Goal: Task Accomplishment & Management: Complete application form

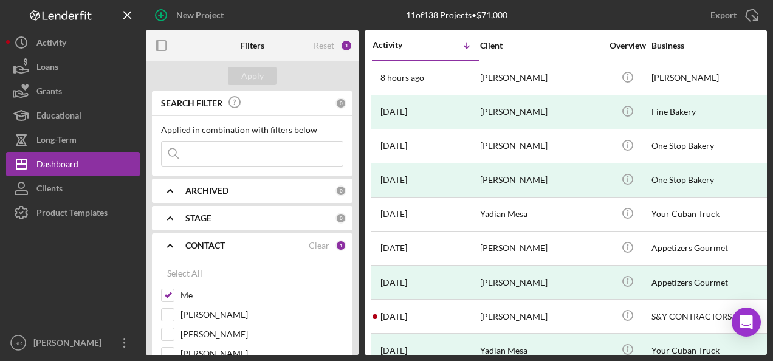
scroll to position [0, 1]
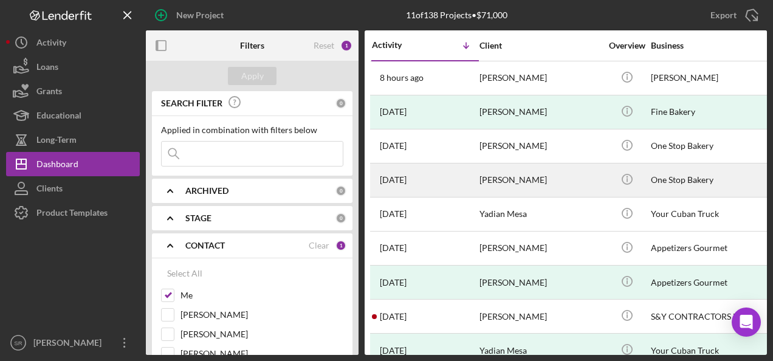
click at [489, 182] on div "[PERSON_NAME]" at bounding box center [541, 180] width 122 height 32
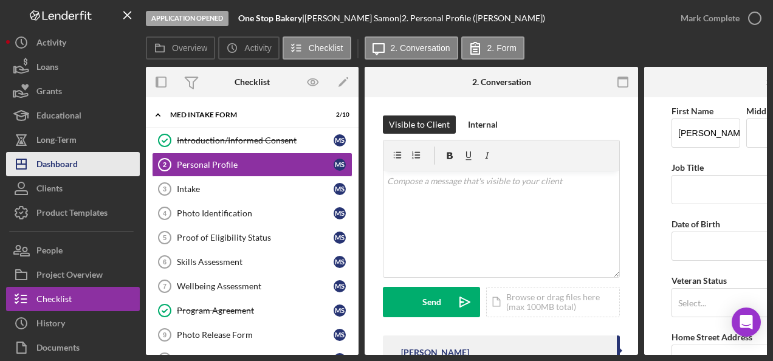
click at [75, 163] on div "Dashboard" at bounding box center [56, 165] width 41 height 27
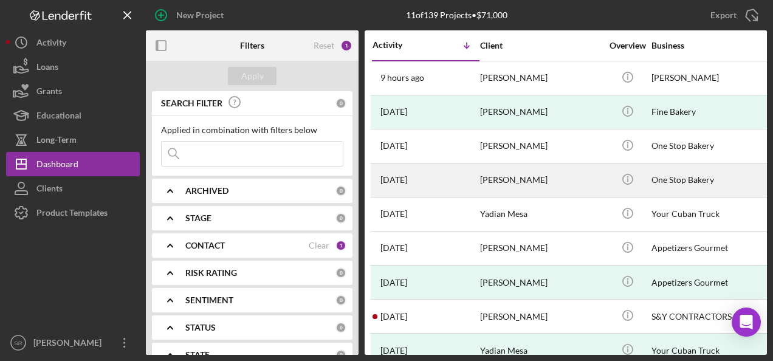
click at [407, 179] on time "[DATE]" at bounding box center [394, 180] width 27 height 10
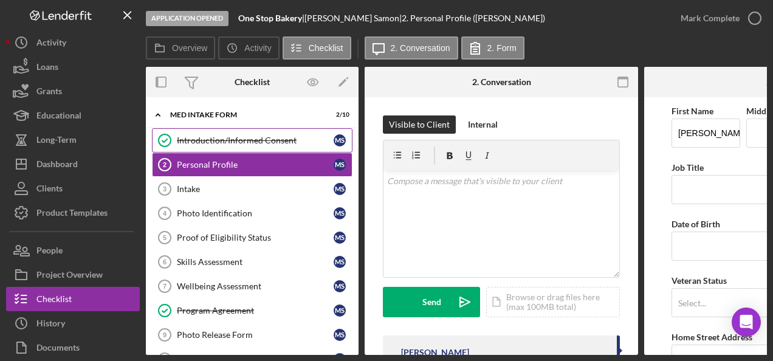
click at [267, 139] on div "Introduction/Informed Consent" at bounding box center [255, 141] width 157 height 10
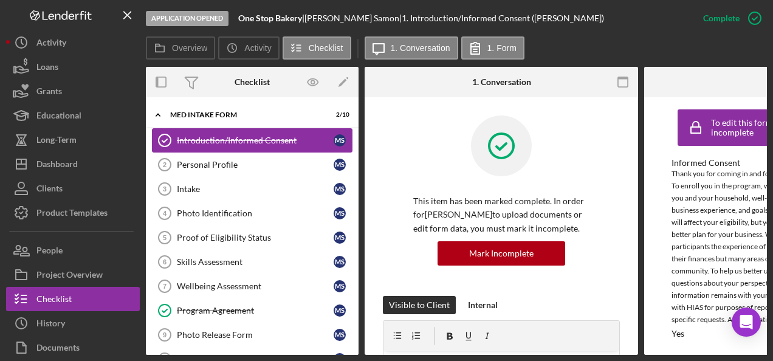
scroll to position [5, 0]
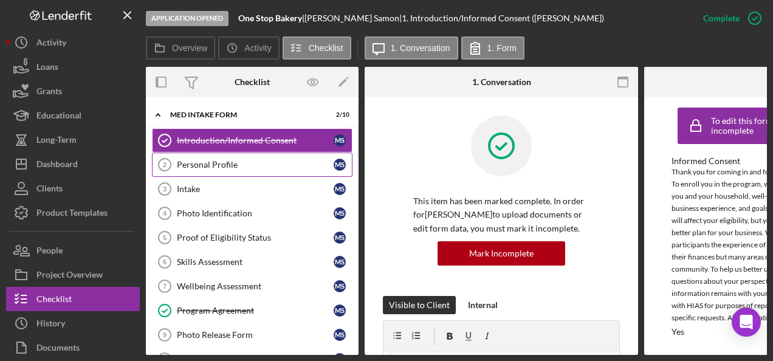
click at [232, 164] on div "Personal Profile" at bounding box center [255, 165] width 157 height 10
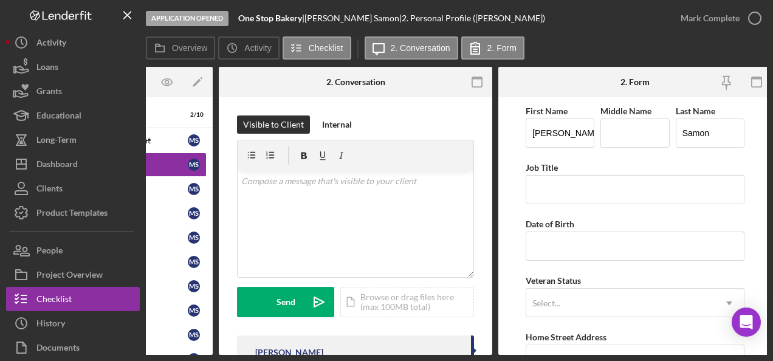
scroll to position [0, 151]
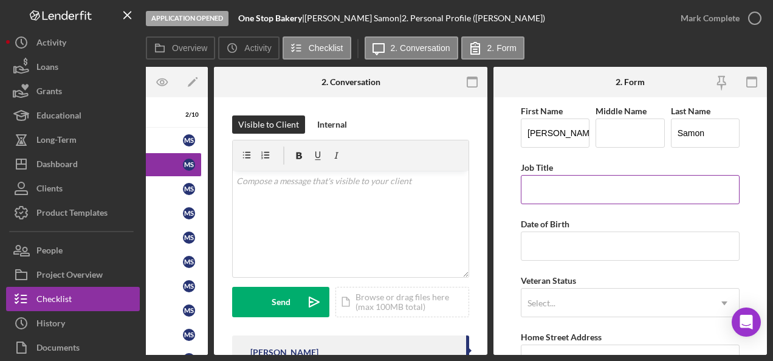
click at [543, 179] on input "Job Title" at bounding box center [630, 189] width 219 height 29
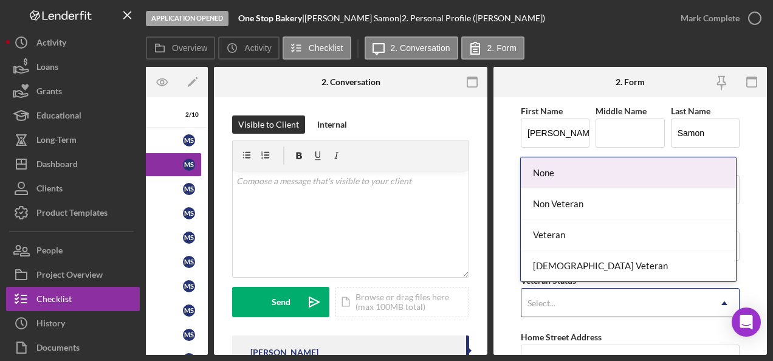
click at [542, 300] on div "Select..." at bounding box center [542, 304] width 28 height 10
click at [548, 179] on div "None" at bounding box center [628, 172] width 215 height 31
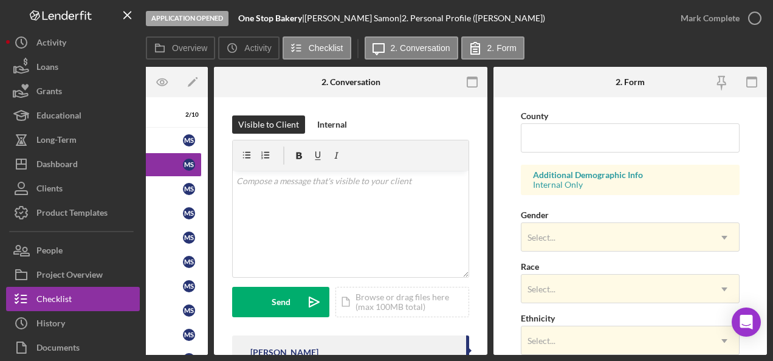
scroll to position [396, 0]
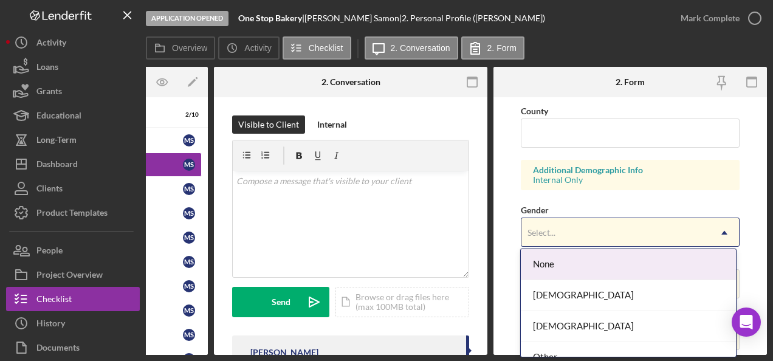
click at [585, 297] on div "[DEMOGRAPHIC_DATA]" at bounding box center [628, 295] width 215 height 31
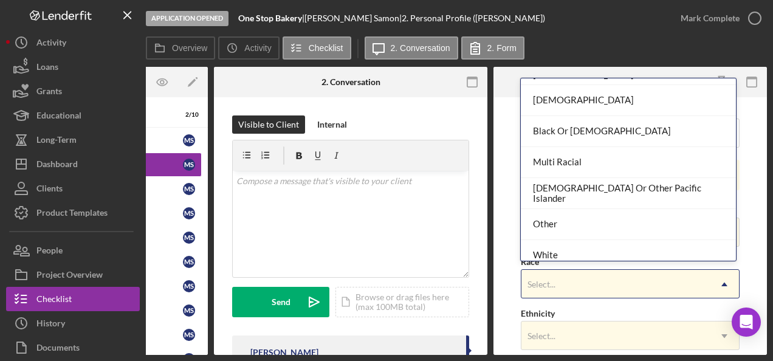
scroll to position [64, 0]
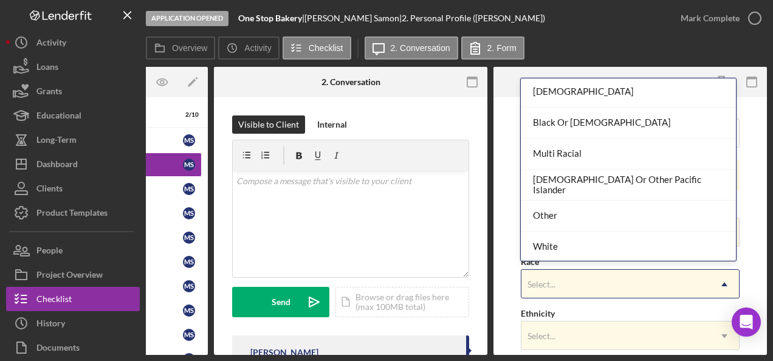
click at [585, 216] on div "Other" at bounding box center [628, 216] width 215 height 31
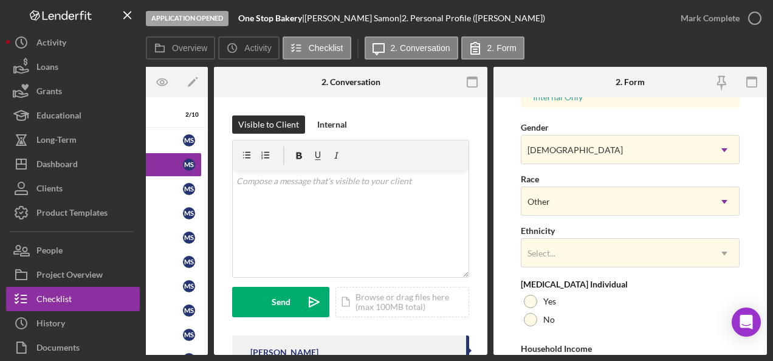
scroll to position [481, 0]
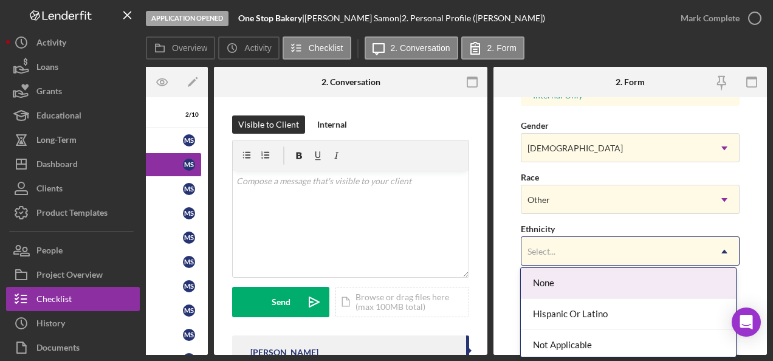
click at [613, 320] on div "Hispanic Or Latino" at bounding box center [628, 314] width 215 height 31
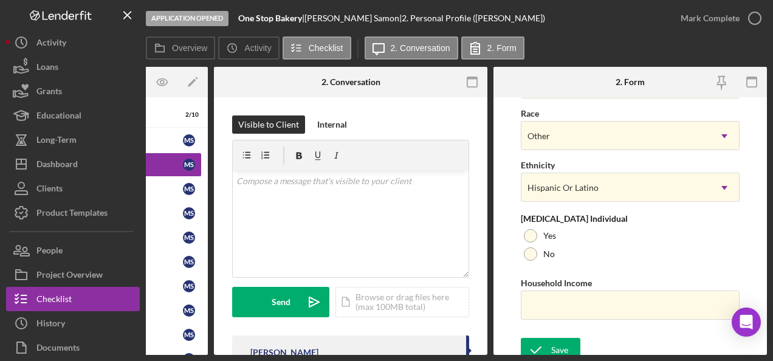
scroll to position [545, 0]
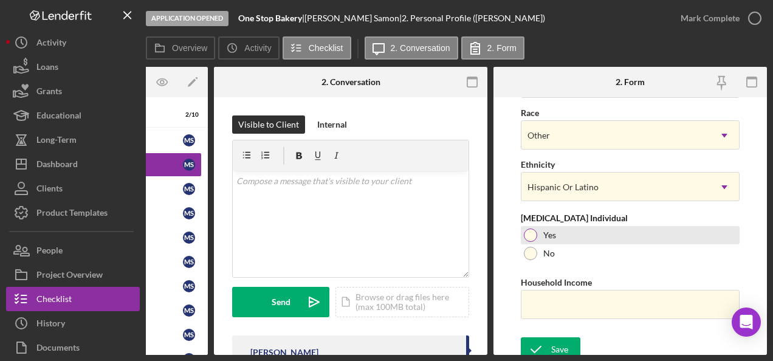
click at [537, 237] on div "Yes" at bounding box center [630, 235] width 219 height 18
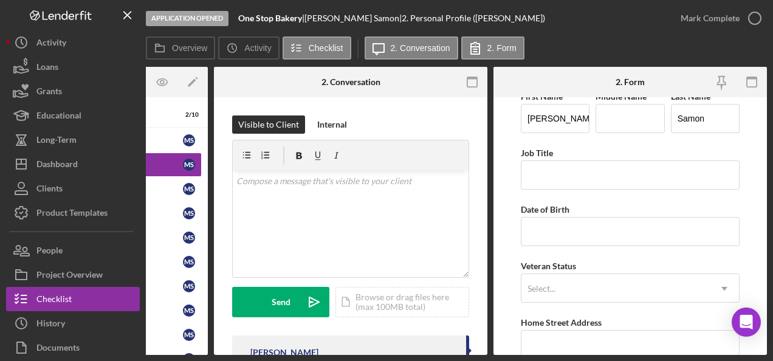
scroll to position [0, 0]
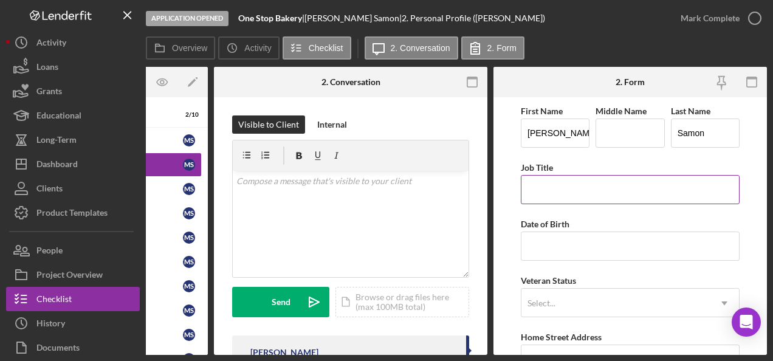
click at [608, 185] on input "Job Title" at bounding box center [630, 189] width 219 height 29
type input "C"
type input "A"
type input "Adult Care Giver"
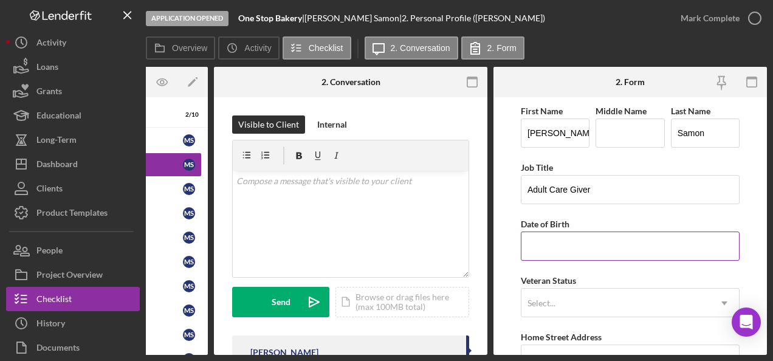
click at [586, 244] on input "Date of Birth" at bounding box center [630, 246] width 219 height 29
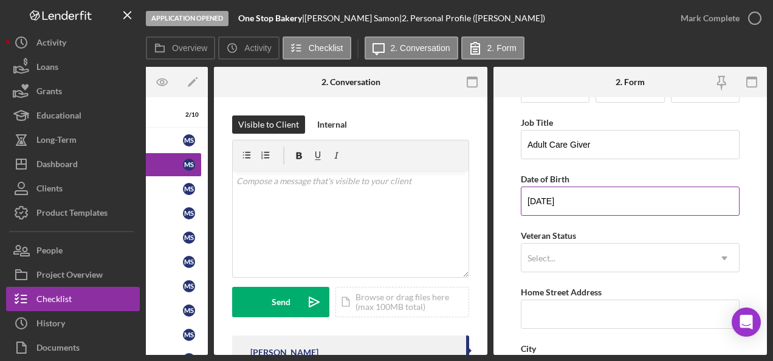
scroll to position [44, 0]
type input "[DATE]"
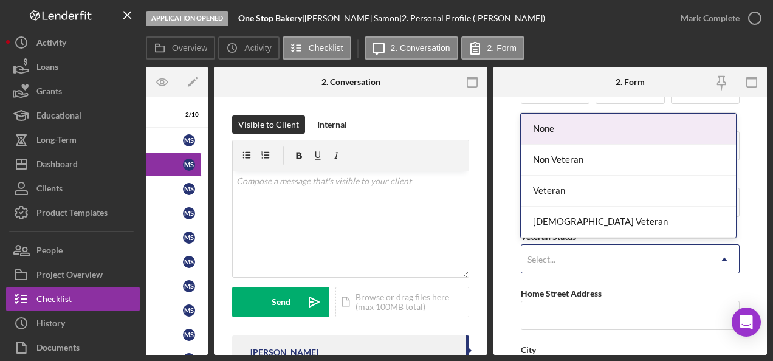
click at [601, 130] on div "None" at bounding box center [628, 129] width 215 height 31
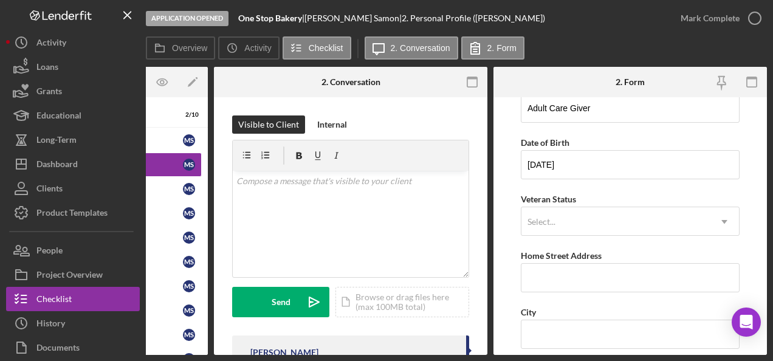
scroll to position [85, 0]
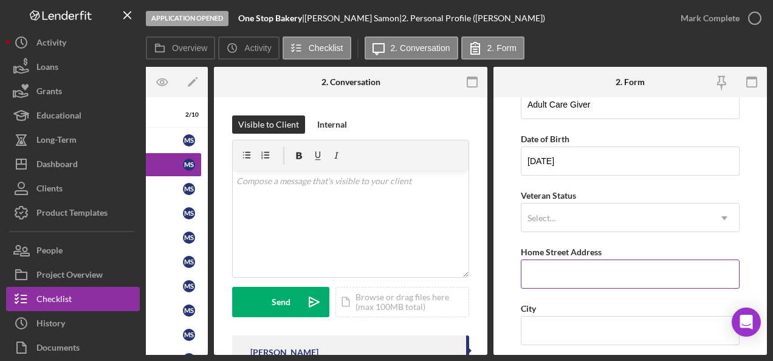
click at [604, 275] on input "Home Street Address" at bounding box center [630, 274] width 219 height 29
click at [755, 128] on form "First Name [PERSON_NAME] Middle Name Last Name [PERSON_NAME] Job Title Adult Ca…" at bounding box center [631, 226] width 274 height 258
click at [544, 274] on input "Home Street Address" at bounding box center [630, 274] width 219 height 29
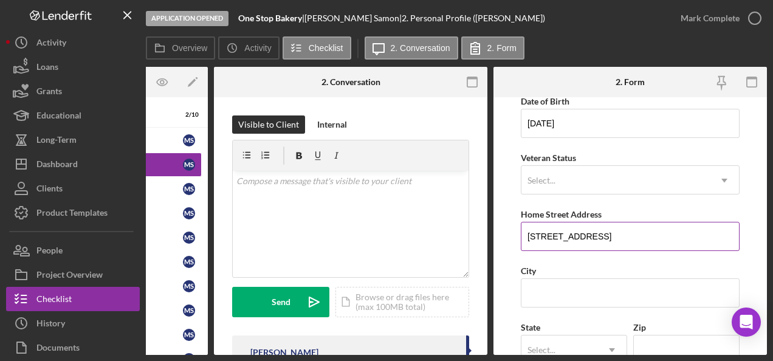
scroll to position [137, 0]
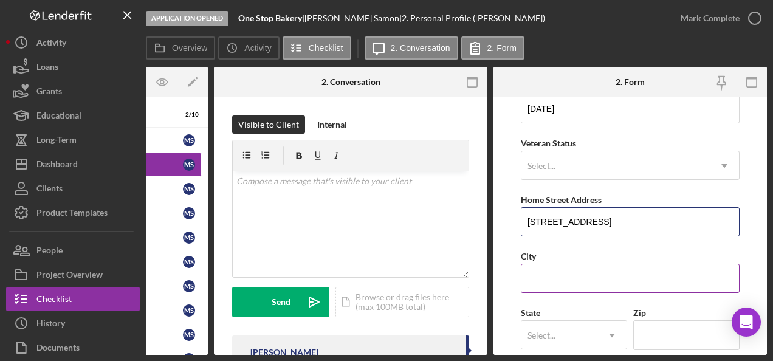
type input "[STREET_ADDRESS]"
click at [564, 277] on input "City" at bounding box center [630, 278] width 219 height 29
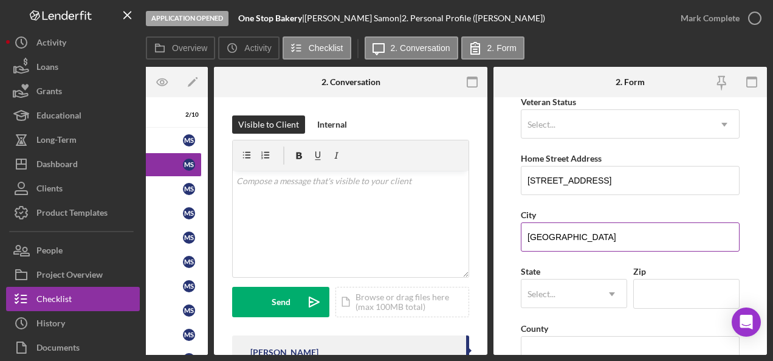
scroll to position [196, 0]
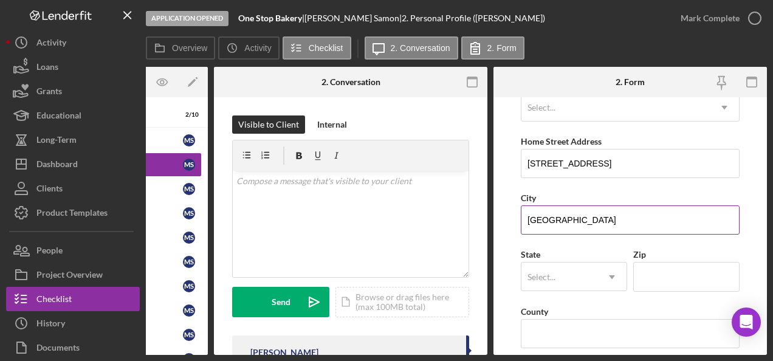
type input "[GEOGRAPHIC_DATA]"
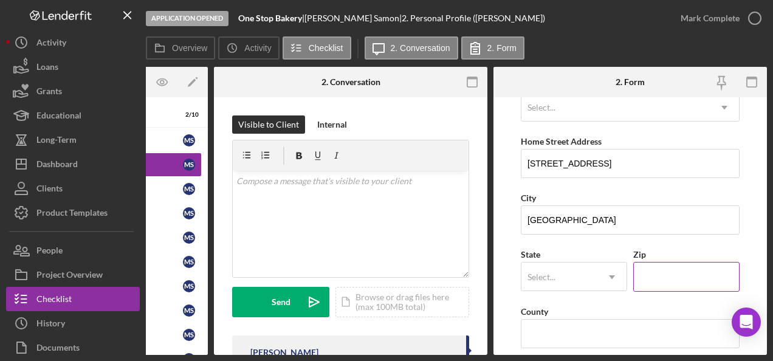
click at [666, 275] on input "Zip" at bounding box center [686, 276] width 106 height 29
type input "33603"
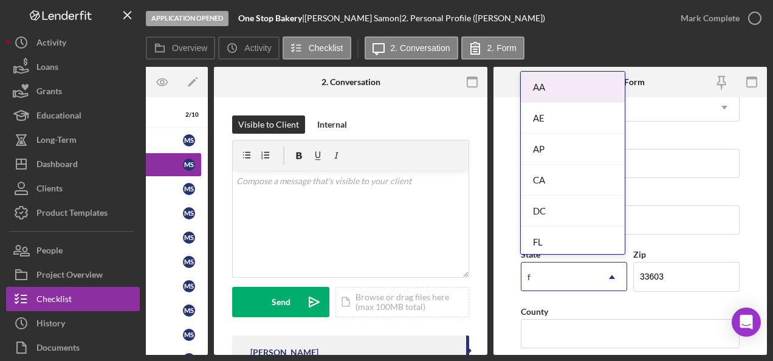
type input "fl"
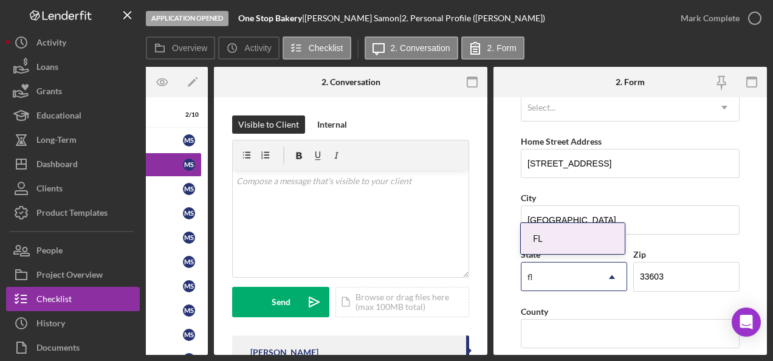
click at [557, 240] on div "FL" at bounding box center [573, 238] width 104 height 31
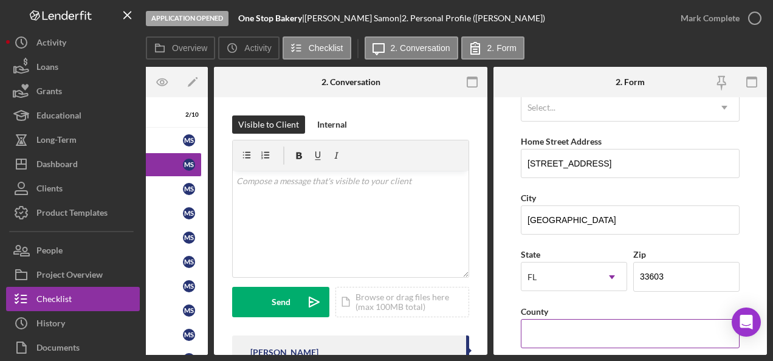
click at [593, 331] on input "County" at bounding box center [630, 333] width 219 height 29
type input "[GEOGRAPHIC_DATA]"
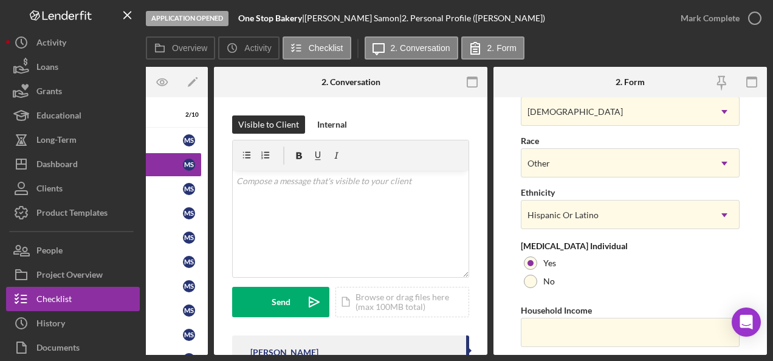
scroll to position [554, 0]
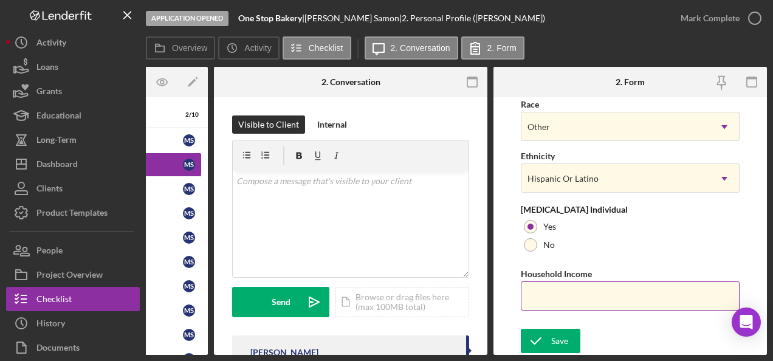
click at [604, 293] on input "Household Income" at bounding box center [630, 295] width 219 height 29
click at [629, 322] on form "First Name [PERSON_NAME] Middle Name Last Name [PERSON_NAME] Job Title Adult Ca…" at bounding box center [631, 226] width 274 height 258
click at [559, 295] on input "Household Income" at bounding box center [630, 295] width 219 height 29
click at [634, 320] on form "First Name [PERSON_NAME] Middle Name Last Name [PERSON_NAME] Job Title Adult Ca…" at bounding box center [631, 226] width 274 height 258
click at [562, 294] on input "Household Income" at bounding box center [630, 295] width 219 height 29
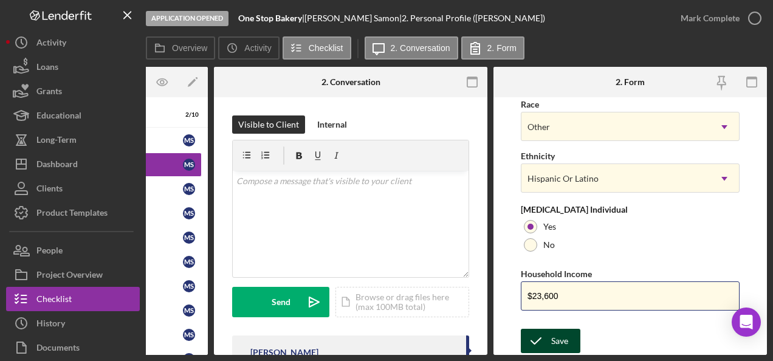
type input "$23,600"
click at [536, 334] on icon "submit" at bounding box center [536, 341] width 30 height 30
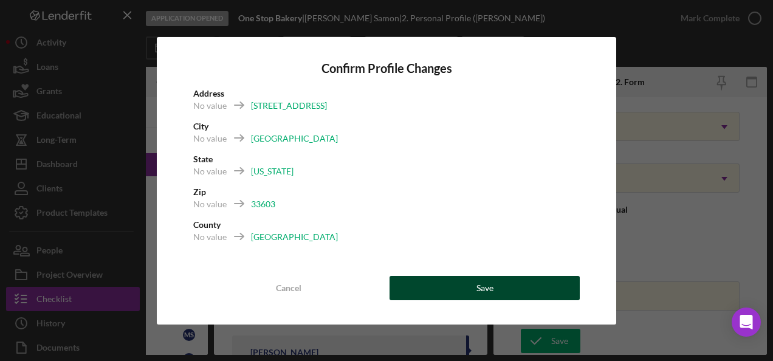
click at [454, 288] on button "Save" at bounding box center [485, 288] width 190 height 24
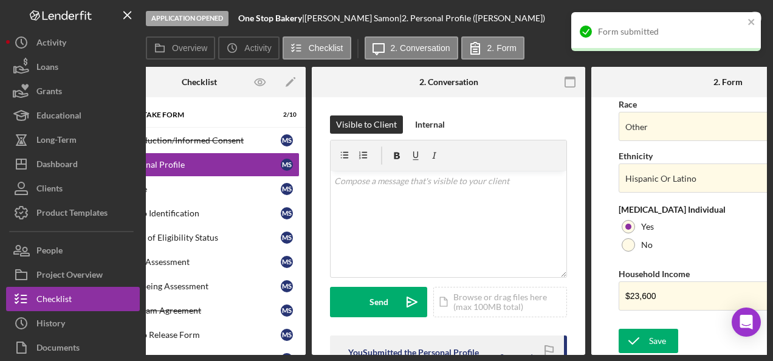
scroll to position [0, 0]
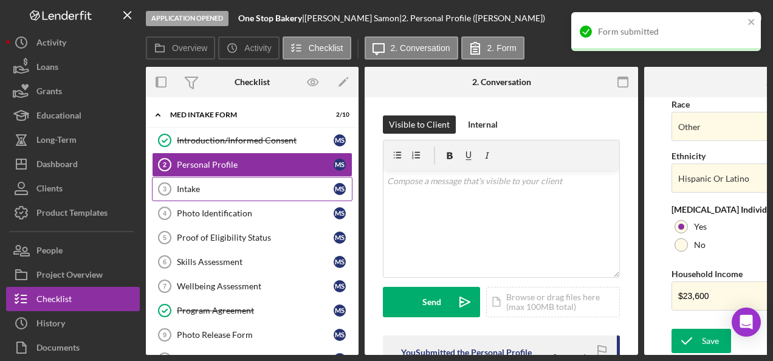
click at [226, 190] on div "Intake" at bounding box center [255, 189] width 157 height 10
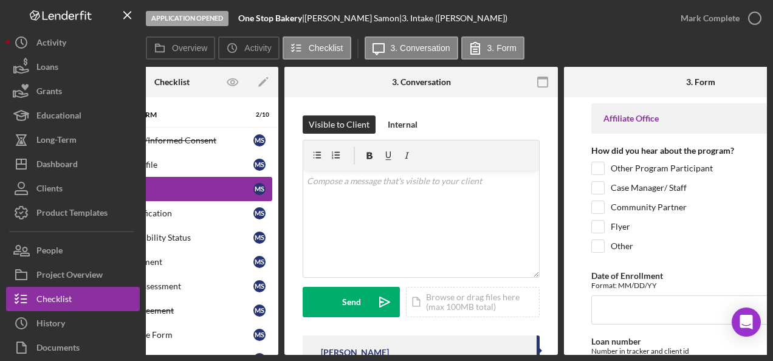
scroll to position [0, 151]
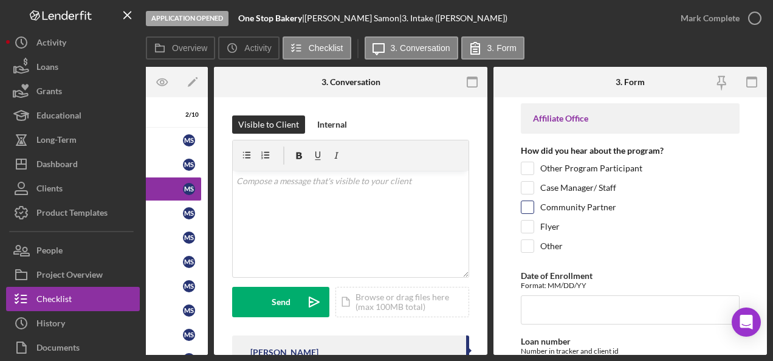
click at [587, 209] on label "Community Partner" at bounding box center [578, 207] width 76 height 12
click at [534, 209] on input "Community Partner" at bounding box center [528, 207] width 12 height 12
checkbox input "true"
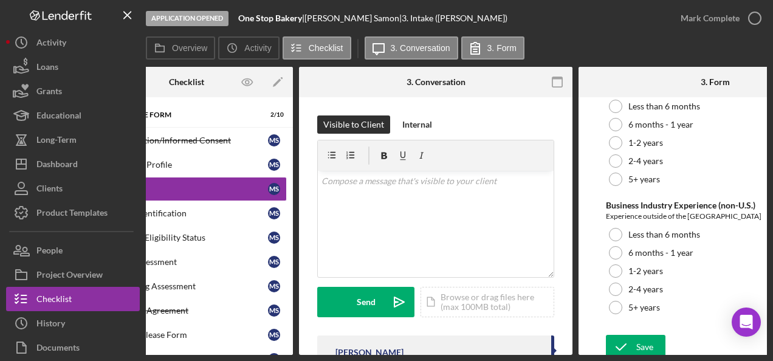
scroll to position [0, 0]
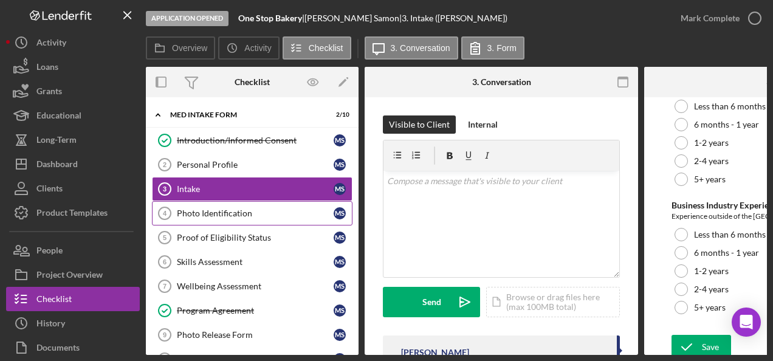
click at [241, 214] on div "Photo Identification" at bounding box center [255, 214] width 157 height 10
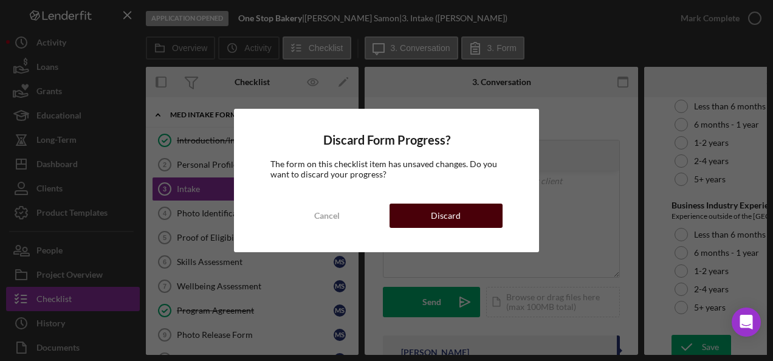
click at [430, 218] on button "Discard" at bounding box center [446, 216] width 113 height 24
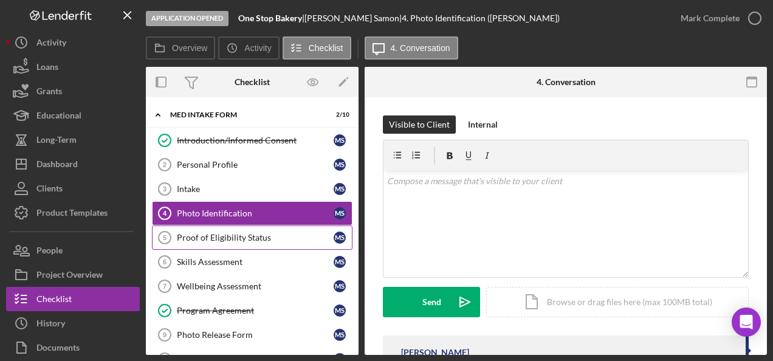
click at [247, 238] on div "Proof of Eligibility Status" at bounding box center [255, 238] width 157 height 10
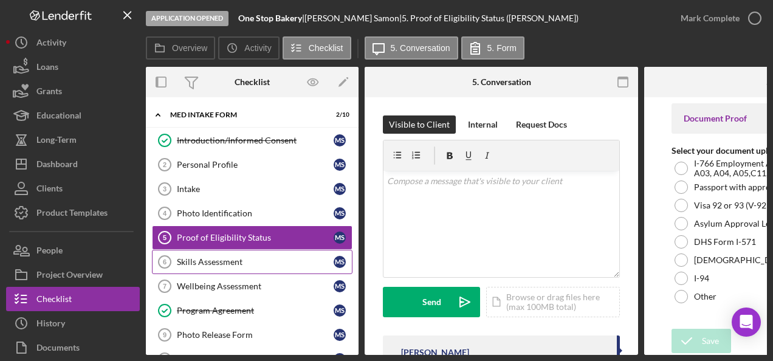
click at [252, 264] on div "Skills Assessment" at bounding box center [255, 262] width 157 height 10
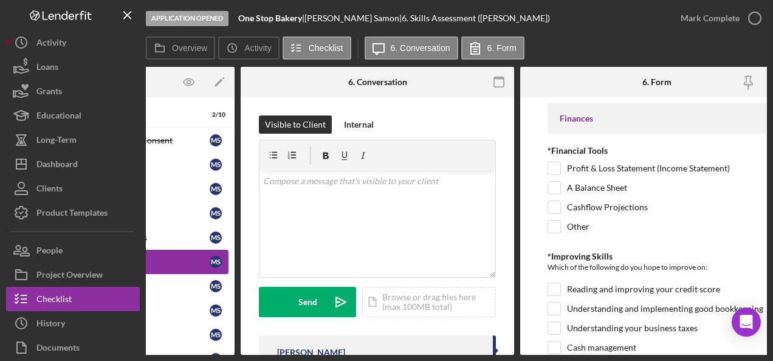
scroll to position [0, 151]
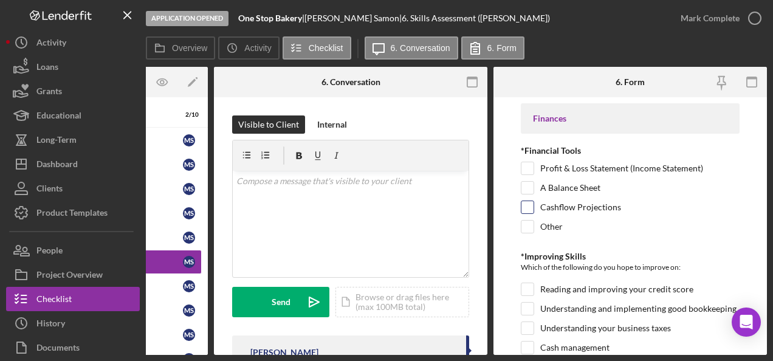
click at [525, 205] on input "Cashflow Projections" at bounding box center [528, 207] width 12 height 12
checkbox input "true"
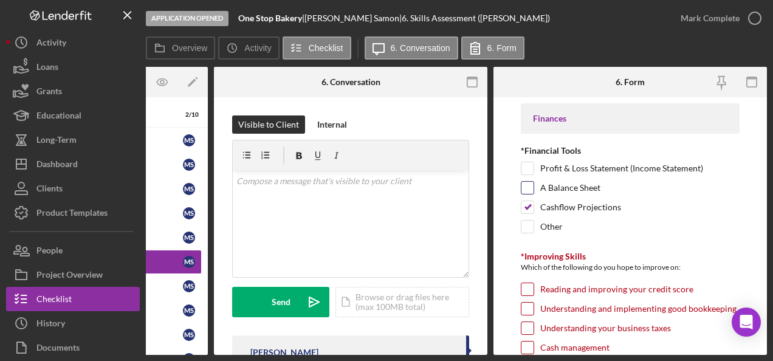
click at [528, 191] on input "A Balance Sheet" at bounding box center [528, 188] width 12 height 12
checkbox input "true"
click at [525, 168] on input "Profit & Loss Statement (Income Statement)" at bounding box center [528, 168] width 12 height 12
checkbox input "true"
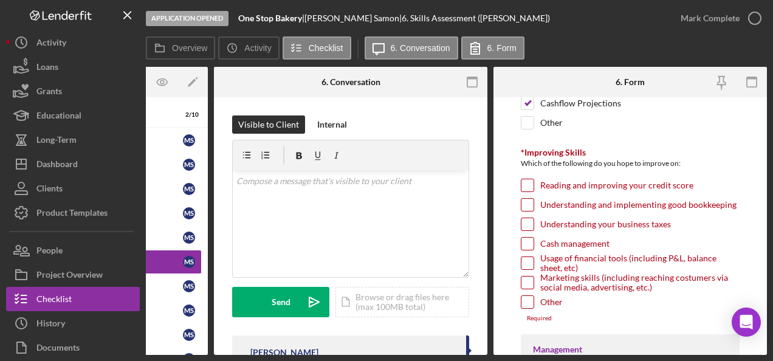
scroll to position [105, 0]
click at [522, 180] on input "Reading and improving your credit score" at bounding box center [528, 185] width 12 height 12
checkbox input "true"
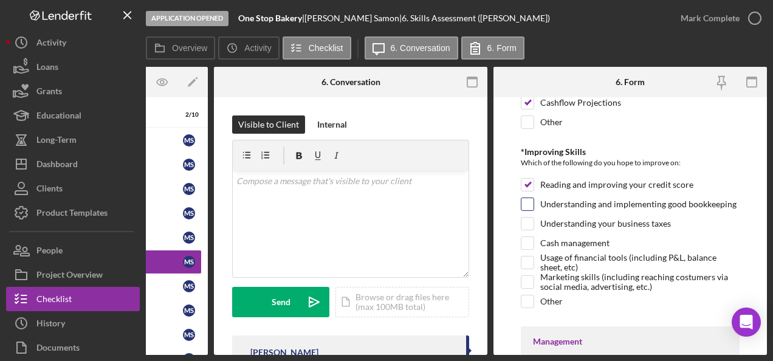
click at [525, 201] on input "Understanding and implementing good bookkeeping" at bounding box center [528, 204] width 12 height 12
checkbox input "true"
click at [528, 224] on input "Understanding your business taxes" at bounding box center [528, 224] width 12 height 12
checkbox input "true"
click at [530, 242] on input "Cash management" at bounding box center [528, 243] width 12 height 12
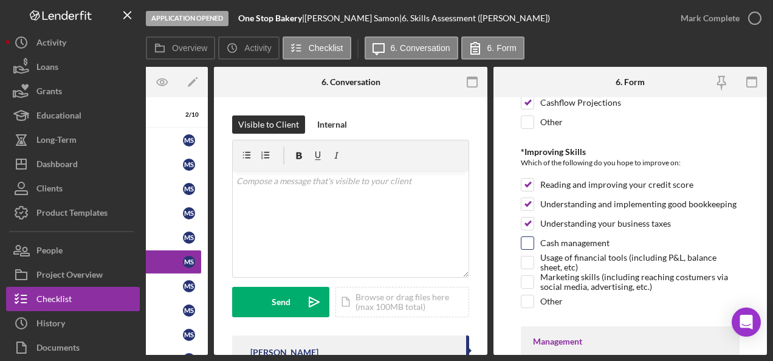
checkbox input "true"
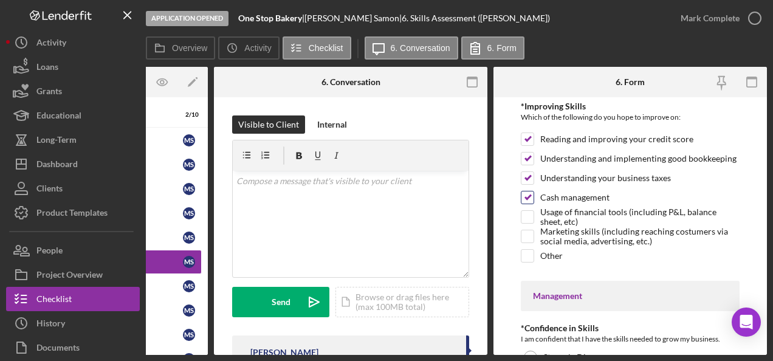
scroll to position [151, 0]
click at [532, 213] on input "Usage of financial tools (including P&L, balance sheet, etc)" at bounding box center [528, 216] width 12 height 12
checkbox input "true"
click at [530, 233] on input "Marketing skills (including reaching costumers via social media, advertising, e…" at bounding box center [528, 235] width 12 height 12
checkbox input "true"
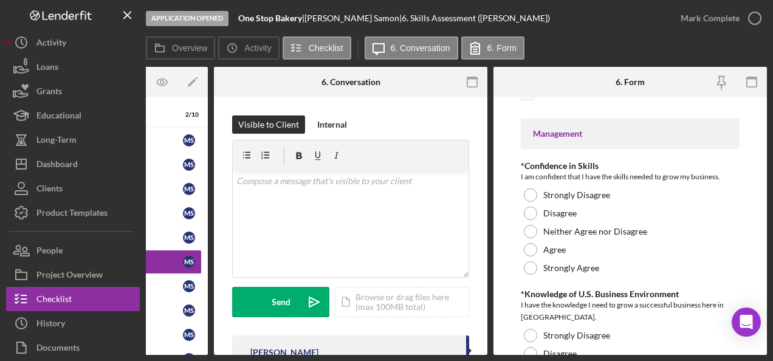
scroll to position [313, 0]
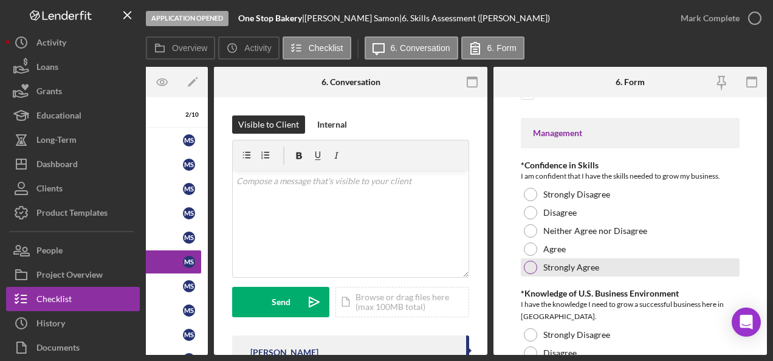
click at [677, 270] on div "Strongly Agree" at bounding box center [630, 267] width 219 height 18
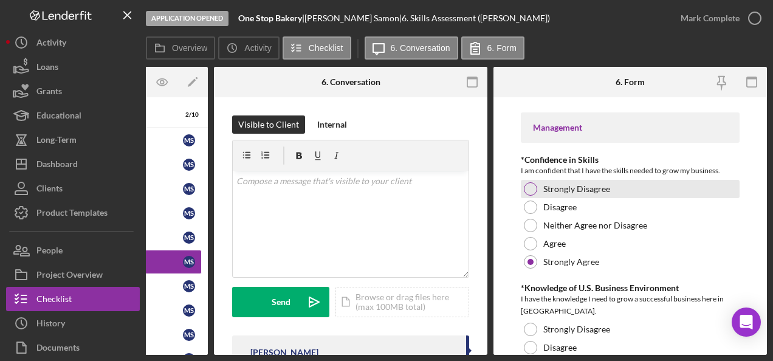
click at [604, 190] on div "Strongly Disagree" at bounding box center [630, 189] width 219 height 18
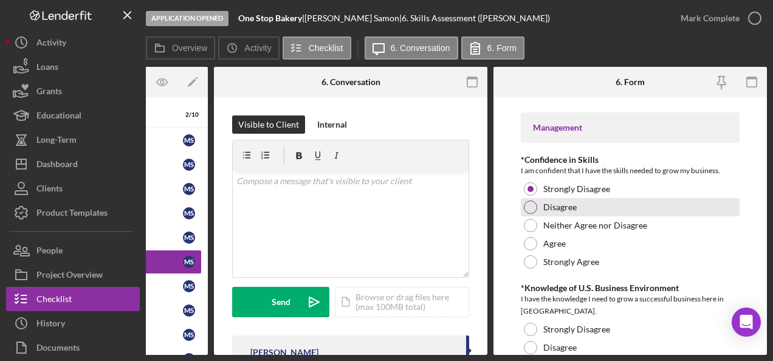
click at [575, 207] on label "Disagree" at bounding box center [560, 207] width 33 height 10
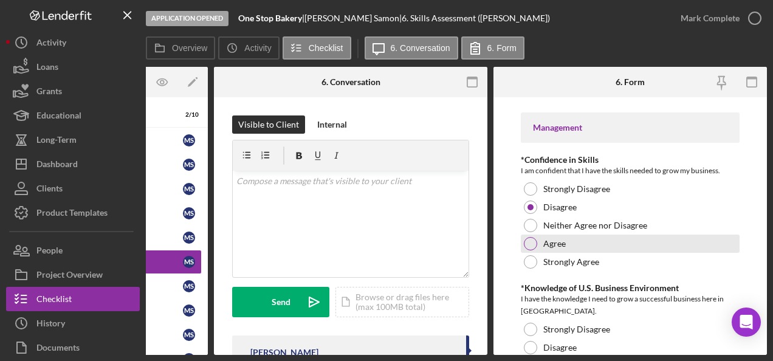
click at [575, 235] on div "Agree" at bounding box center [630, 244] width 219 height 18
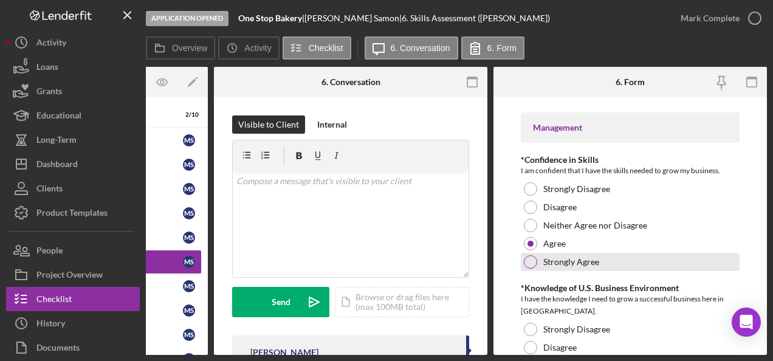
click at [537, 261] on div "Strongly Agree" at bounding box center [630, 262] width 219 height 18
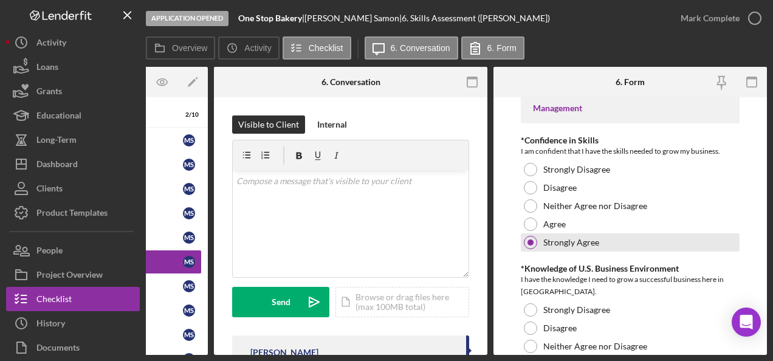
scroll to position [339, 0]
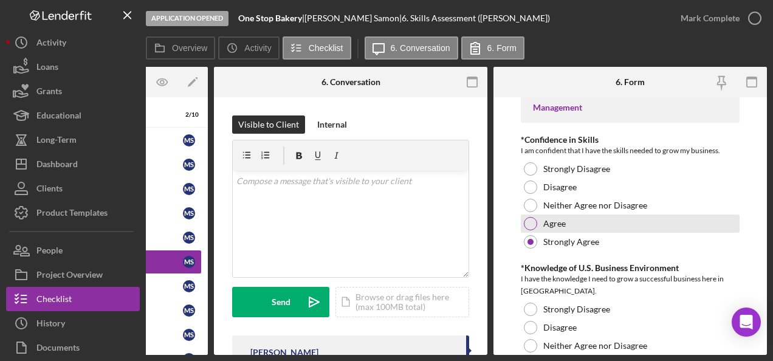
click at [533, 217] on div at bounding box center [530, 223] width 13 height 13
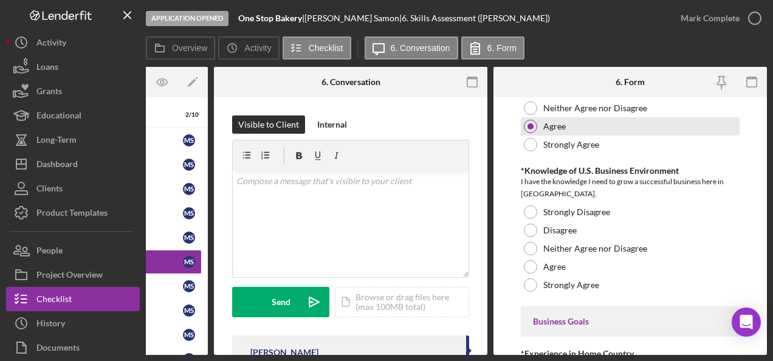
scroll to position [438, 0]
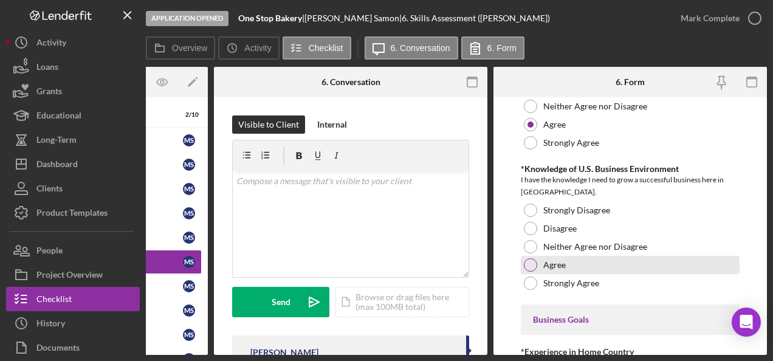
click at [534, 264] on div at bounding box center [530, 264] width 13 height 13
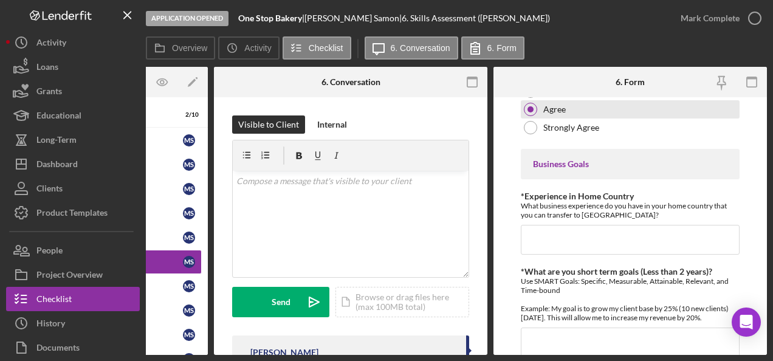
scroll to position [595, 0]
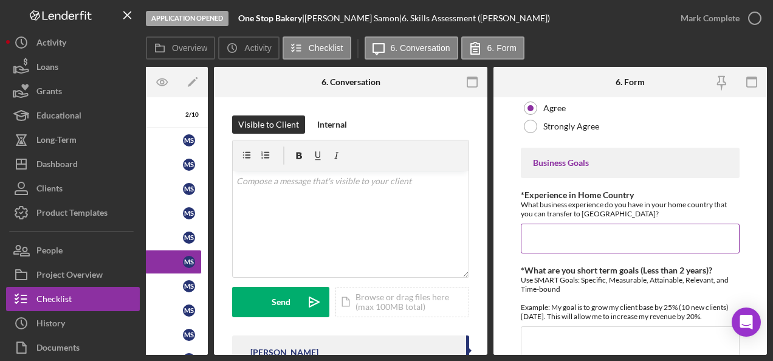
click at [629, 236] on input "*Experience in Home Country" at bounding box center [630, 238] width 219 height 29
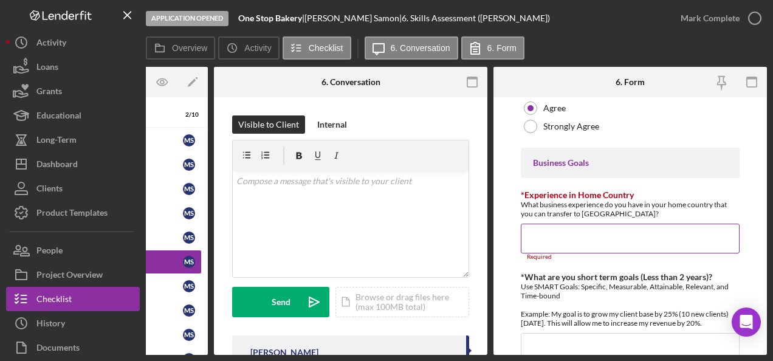
paste input "I have 3 years of experience back home calculating costs and profit per pastry.""
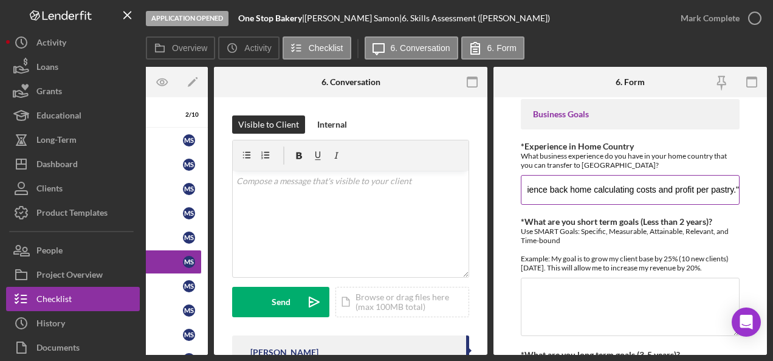
scroll to position [644, 0]
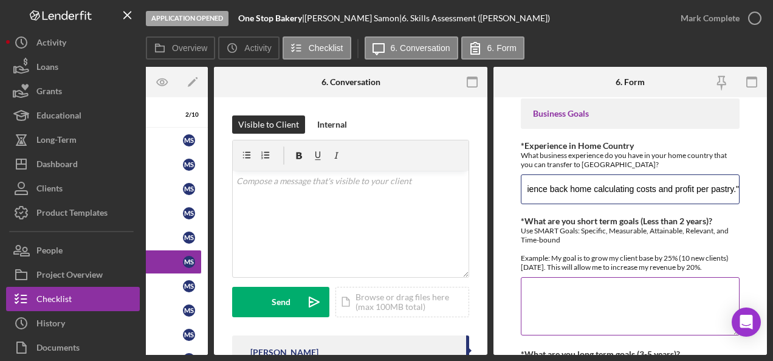
type input "I have 3 years of experience back home calculating costs and profit per pastry.""
click at [616, 288] on textarea "*What are you short term goals (Less than 2 years)?" at bounding box center [630, 306] width 219 height 58
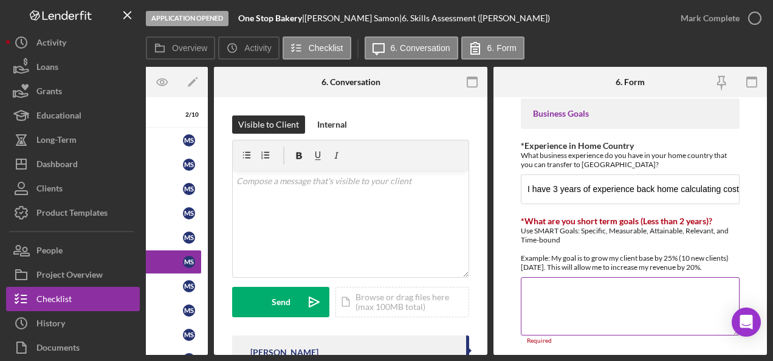
paste textarea "My short-term goal is to open and establish a small bakery, build a loyal custo…"
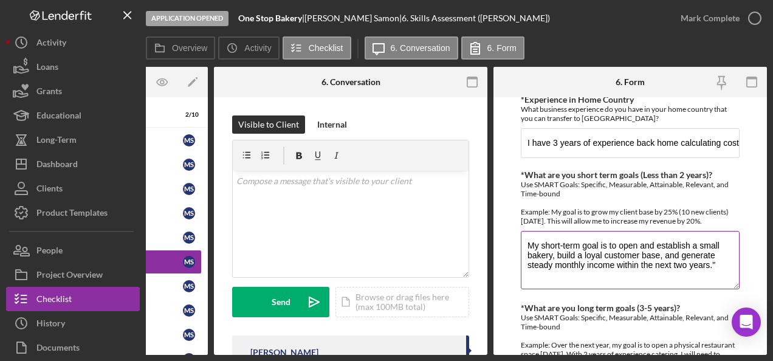
scroll to position [714, 0]
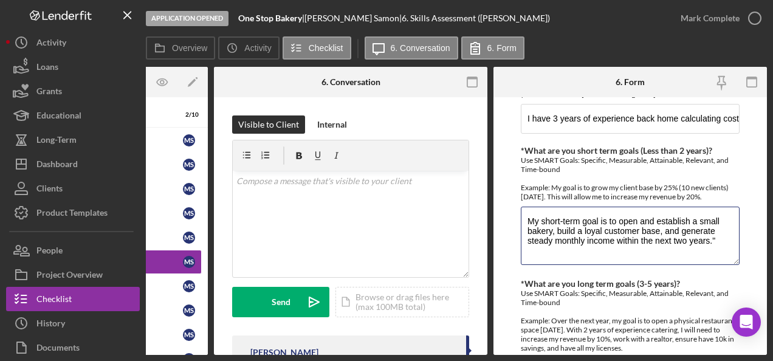
type textarea "My short-term goal is to open and establish a small bakery, build a loyal custo…"
drag, startPoint x: 716, startPoint y: 237, endPoint x: 527, endPoint y: 213, distance: 190.0
click at [527, 213] on textarea "My short-term goal is to open and establish a small bakery, build a loyal custo…" at bounding box center [630, 236] width 219 height 58
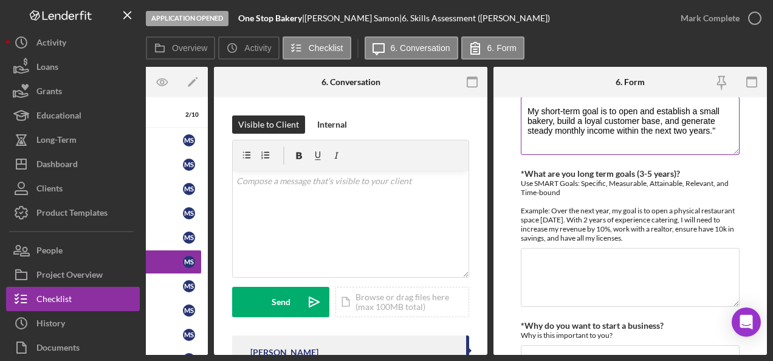
scroll to position [824, 0]
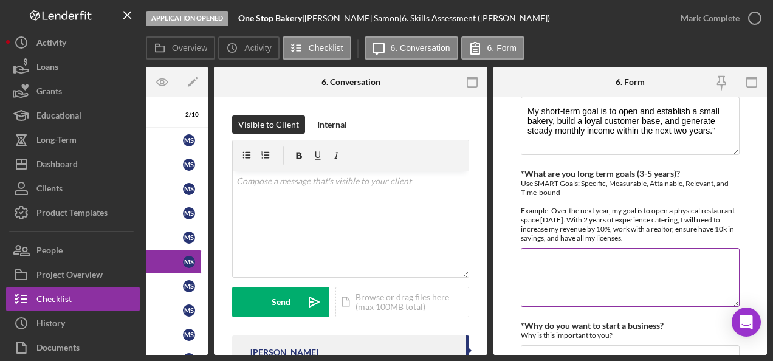
click at [562, 261] on textarea "*What are you long term goals (3-5 years)?" at bounding box center [630, 277] width 219 height 58
paste textarea "My short-term goal is to open and establish a small bakery, build a loyal custo…"
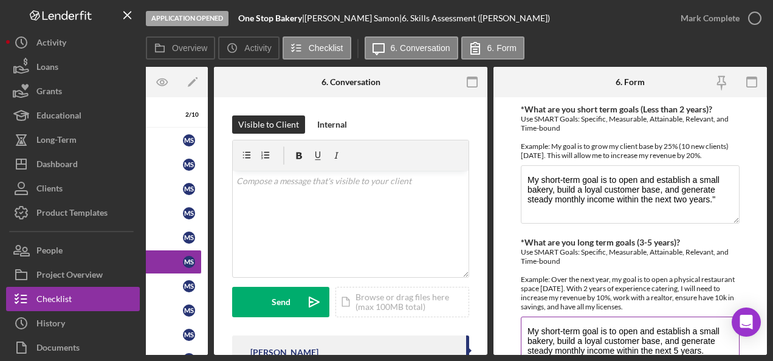
scroll to position [758, 0]
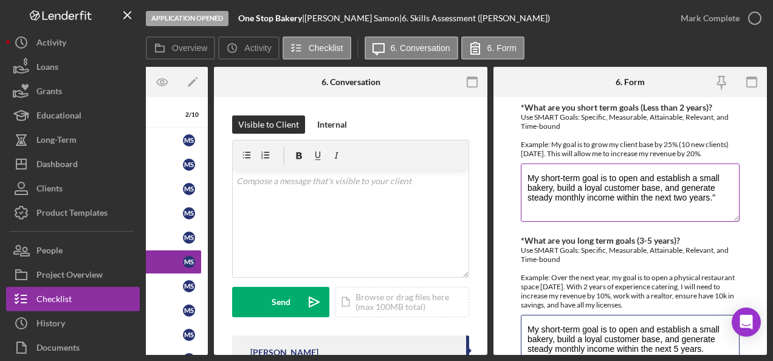
type textarea "My short-term goal is to open and establish a small bakery, build a loyal custo…"
drag, startPoint x: 694, startPoint y: 210, endPoint x: 714, endPoint y: 190, distance: 28.4
click at [714, 190] on textarea "My short-term goal is to open and establish a small bakery, build a loyal custo…" at bounding box center [630, 193] width 219 height 58
type textarea "My shorears."t-term goal is to open and establish a small bakery, build a loyal…"
drag, startPoint x: 528, startPoint y: 170, endPoint x: 739, endPoint y: 207, distance: 213.6
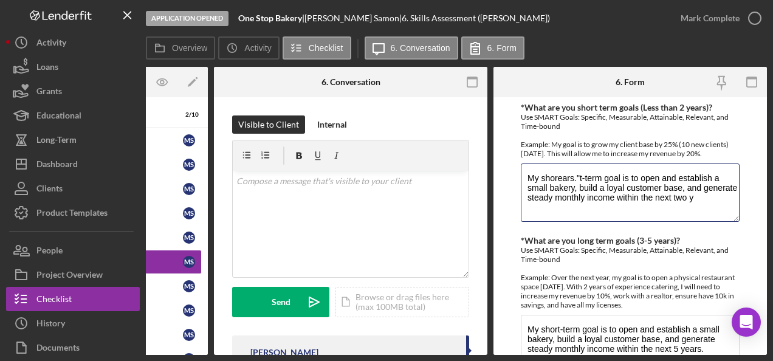
click at [739, 207] on form "Finances *Financial Tools Profit & Loss Statement (Income Statement) A Balance …" at bounding box center [631, 226] width 274 height 258
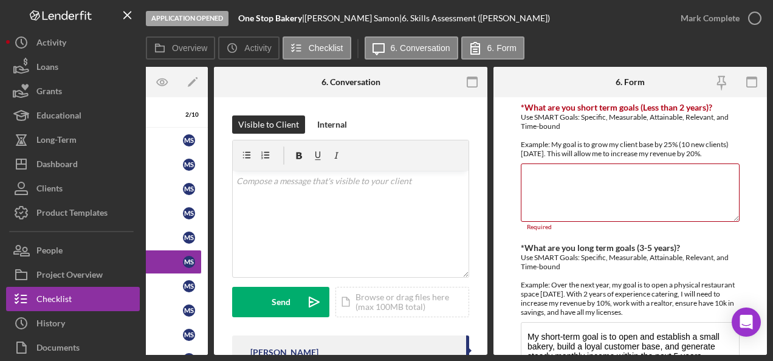
paste textarea "y short-term goal over the next two years is to gain expertise in the local mar…"
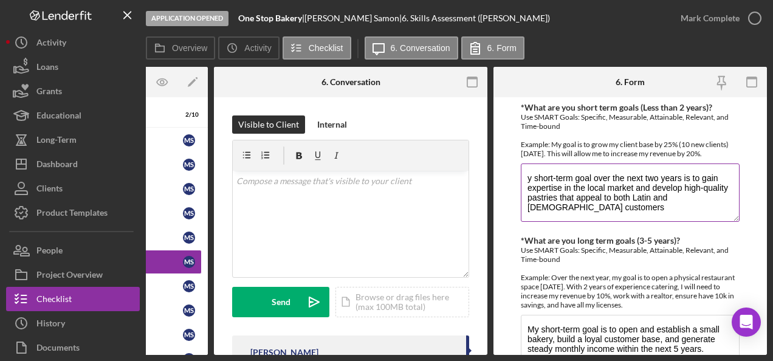
click at [528, 178] on textarea "y short-term goal over the next two years is to gain expertise in the local mar…" at bounding box center [630, 193] width 219 height 58
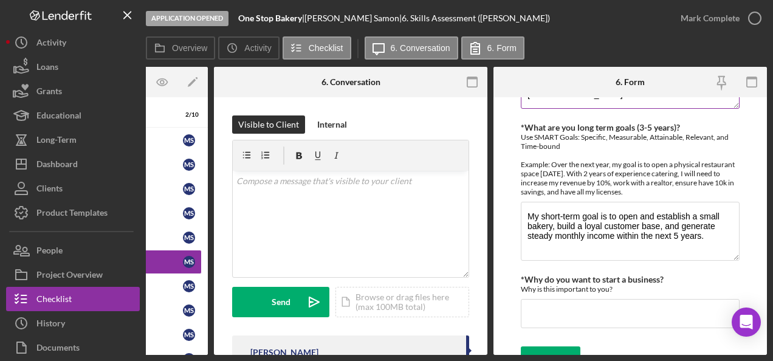
scroll to position [885, 0]
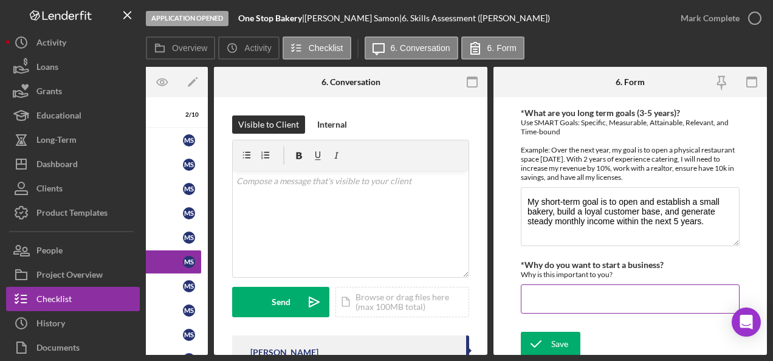
type textarea "My short-term goal over the next two years is to gain expertise in the local ma…"
click at [643, 295] on input "*Why do you want to start a business?" at bounding box center [630, 299] width 219 height 29
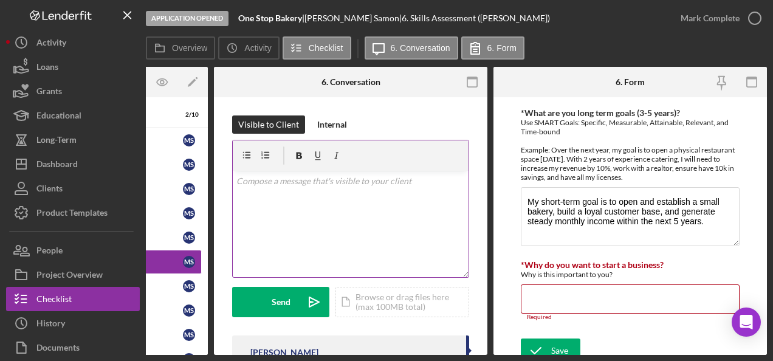
paste input "I want to start my own bakery to share my passion for baking, become financiall…"
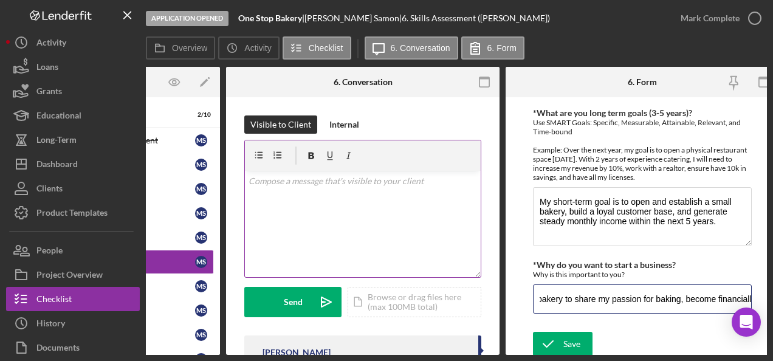
scroll to position [0, 151]
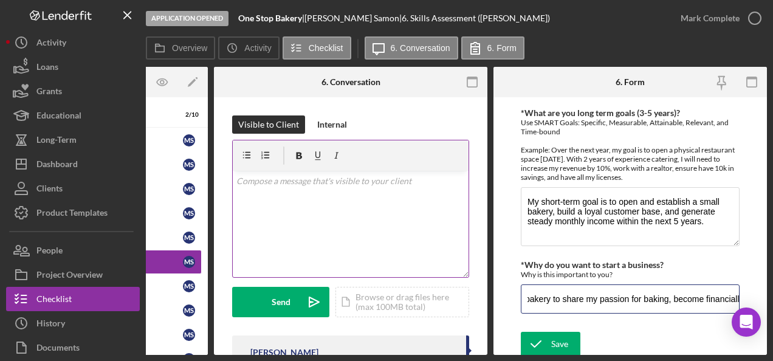
type input "I want to start my own bakery to share my passion for baking, become financiall…"
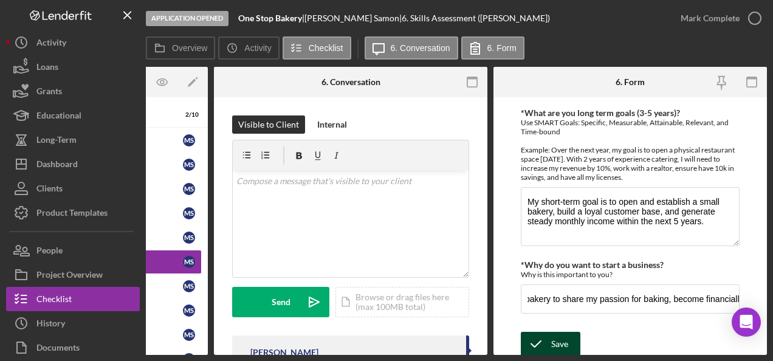
click at [559, 337] on div "Save" at bounding box center [559, 344] width 17 height 24
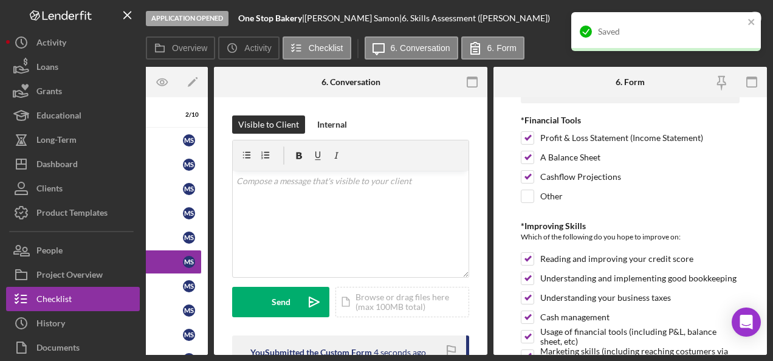
scroll to position [0, 0]
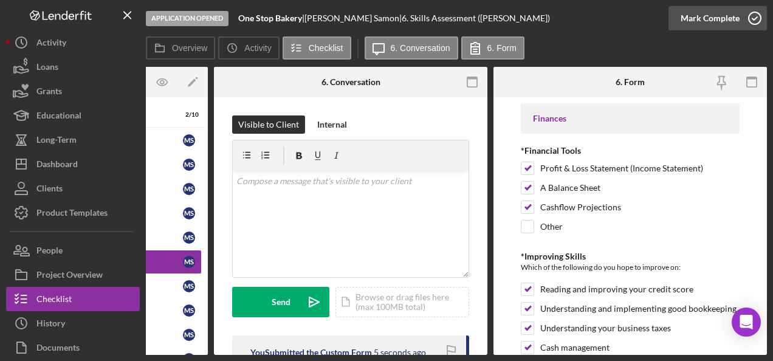
click at [753, 23] on circle "button" at bounding box center [755, 18] width 12 height 12
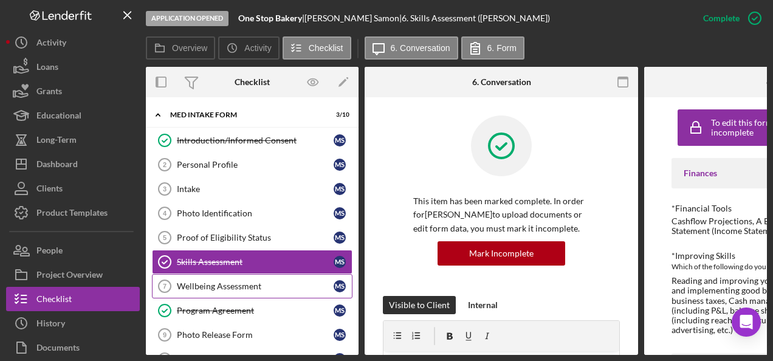
click at [243, 285] on div "Wellbeing Assessment" at bounding box center [255, 286] width 157 height 10
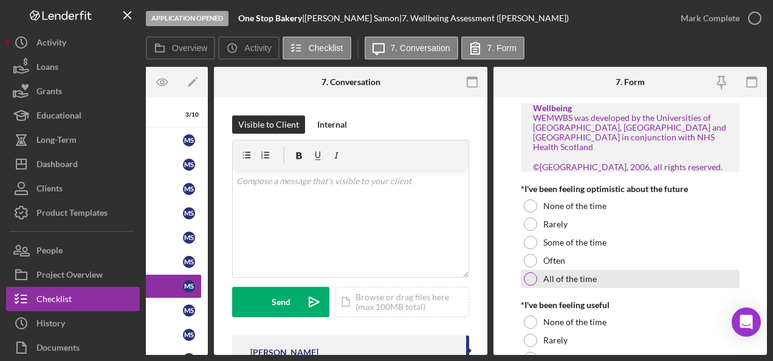
click at [573, 278] on label "All of the time" at bounding box center [570, 279] width 53 height 10
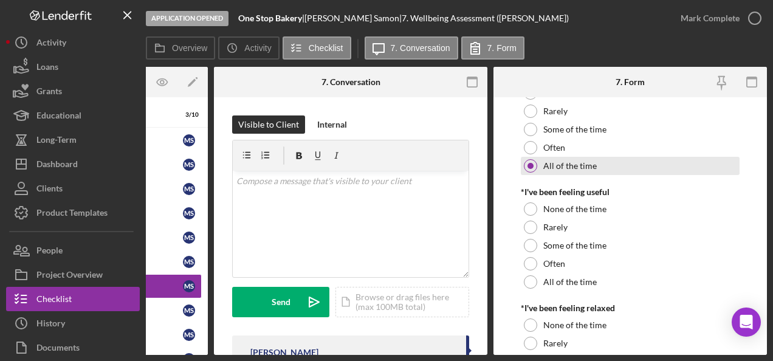
scroll to position [116, 0]
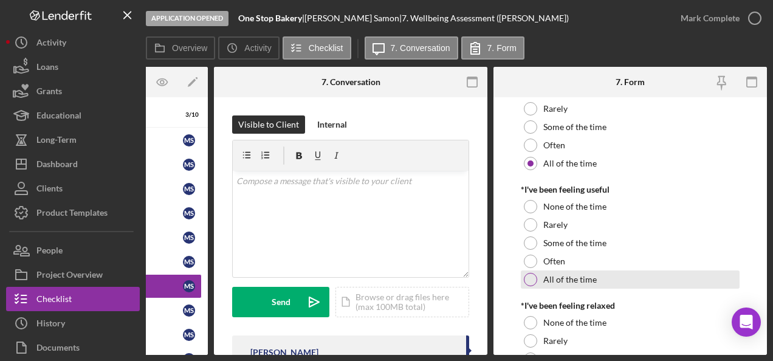
click at [540, 285] on div "All of the time" at bounding box center [630, 280] width 219 height 18
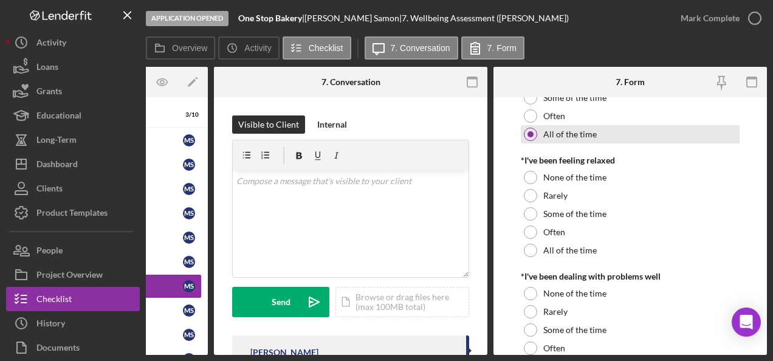
scroll to position [261, 0]
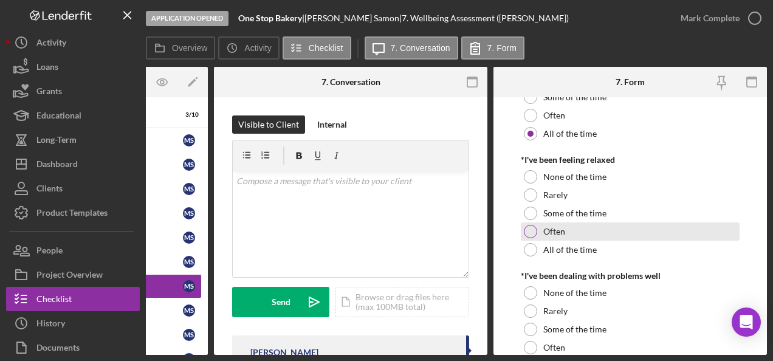
click at [553, 231] on label "Often" at bounding box center [555, 232] width 22 height 10
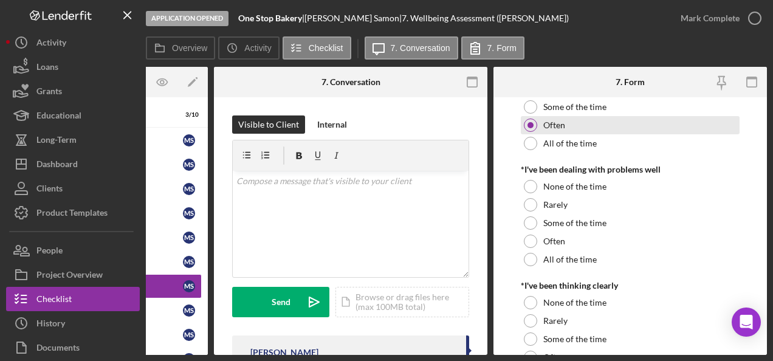
scroll to position [369, 0]
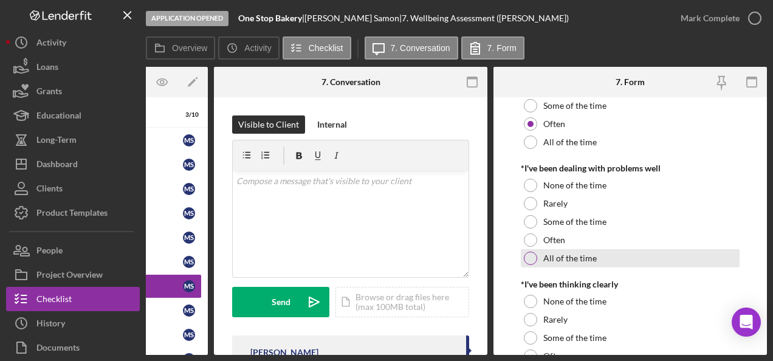
click at [536, 261] on div "All of the time" at bounding box center [630, 258] width 219 height 18
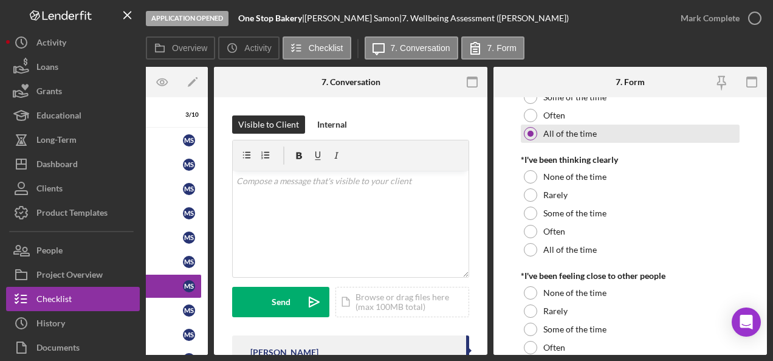
scroll to position [495, 0]
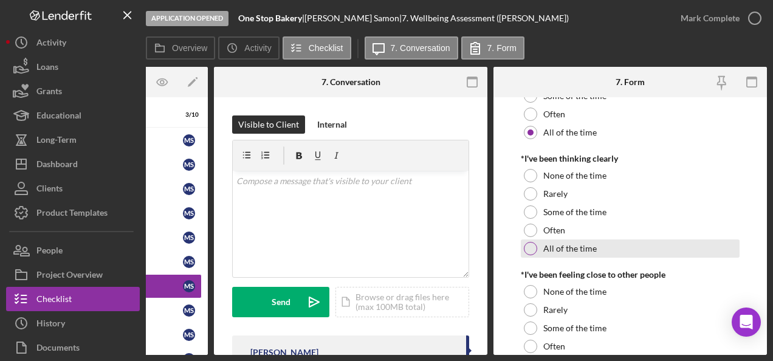
click at [534, 256] on div "All of the time" at bounding box center [630, 249] width 219 height 18
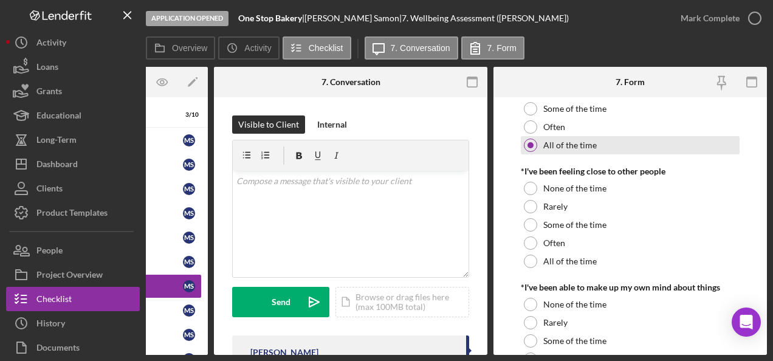
scroll to position [599, 0]
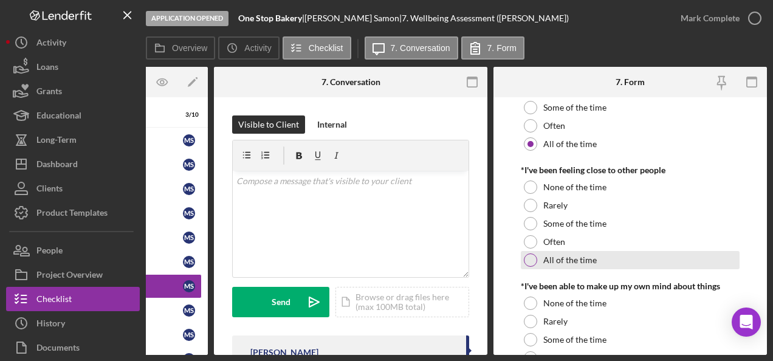
click at [540, 260] on div "All of the time" at bounding box center [630, 260] width 219 height 18
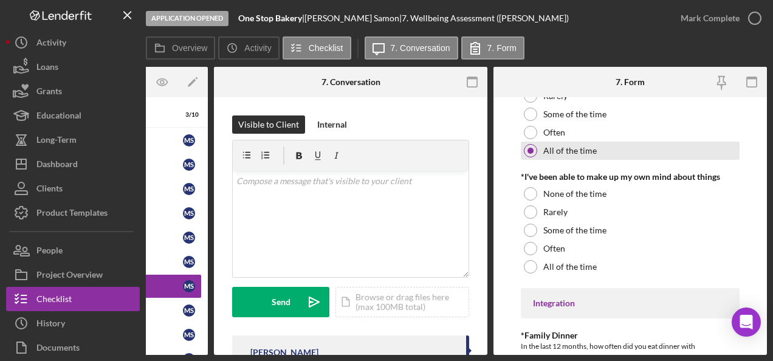
scroll to position [713, 0]
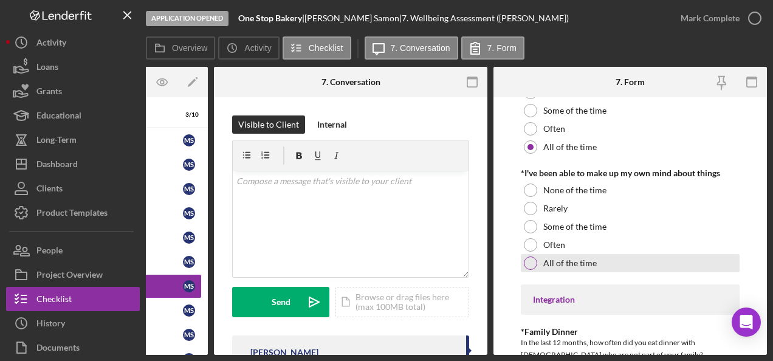
click at [579, 264] on label "All of the time" at bounding box center [570, 263] width 53 height 10
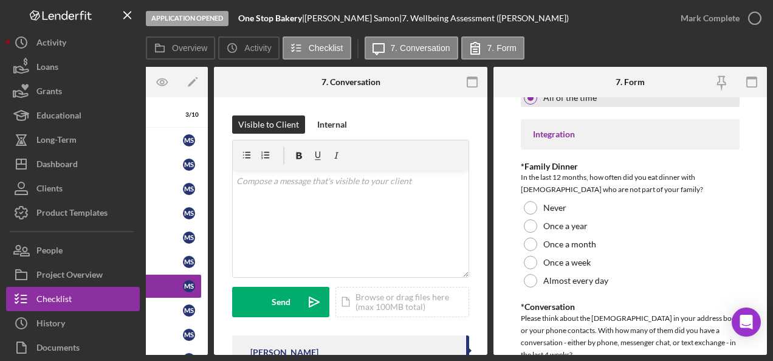
scroll to position [891, 0]
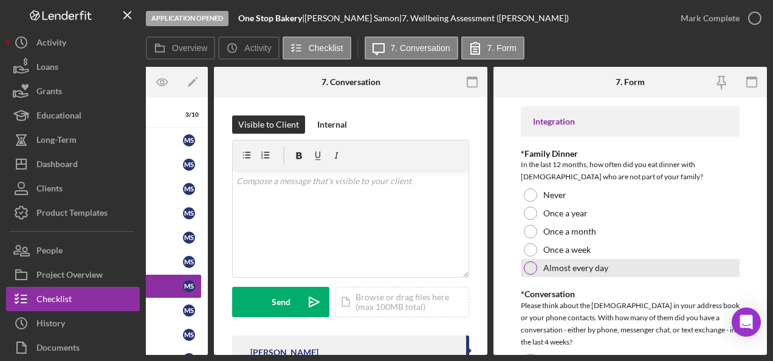
click at [539, 272] on div "Almost every day" at bounding box center [630, 268] width 219 height 18
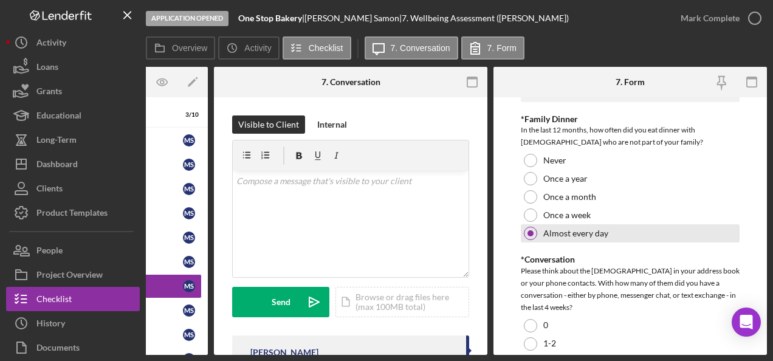
scroll to position [925, 0]
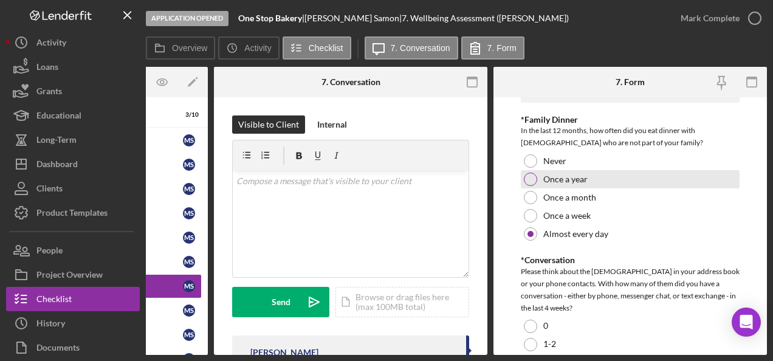
click at [568, 179] on label "Once a year" at bounding box center [566, 179] width 44 height 10
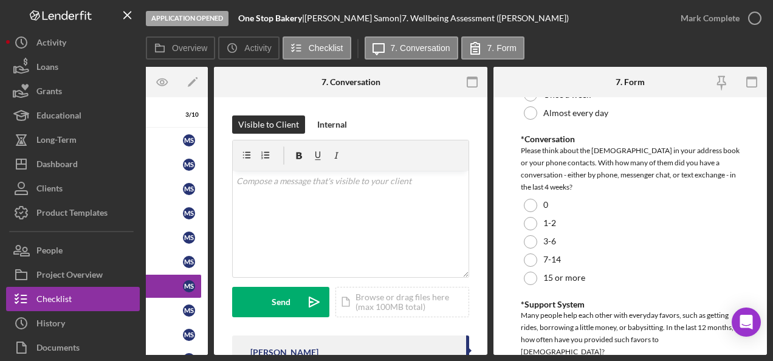
scroll to position [1047, 0]
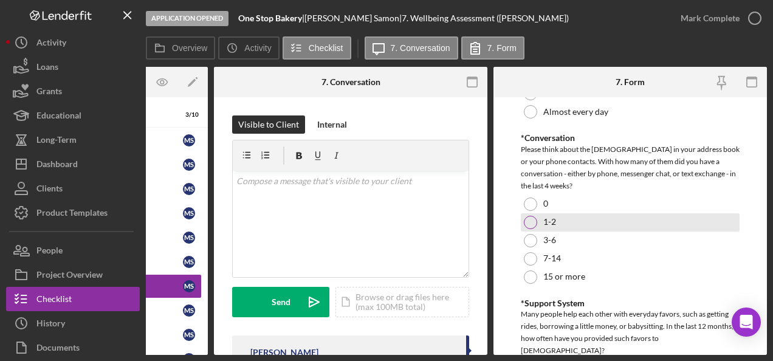
click at [534, 213] on div "1-2" at bounding box center [630, 222] width 219 height 18
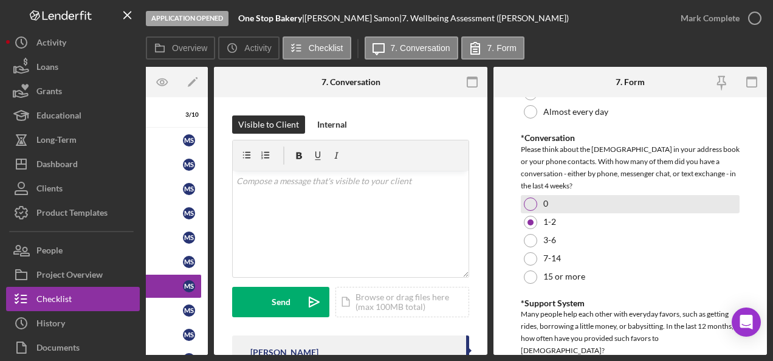
click at [557, 204] on div "0" at bounding box center [630, 204] width 219 height 18
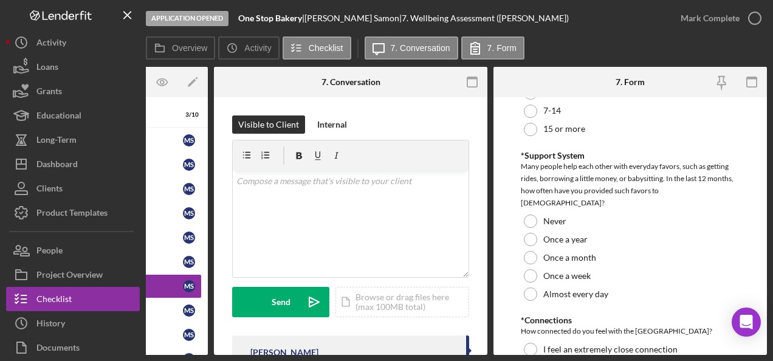
scroll to position [1195, 0]
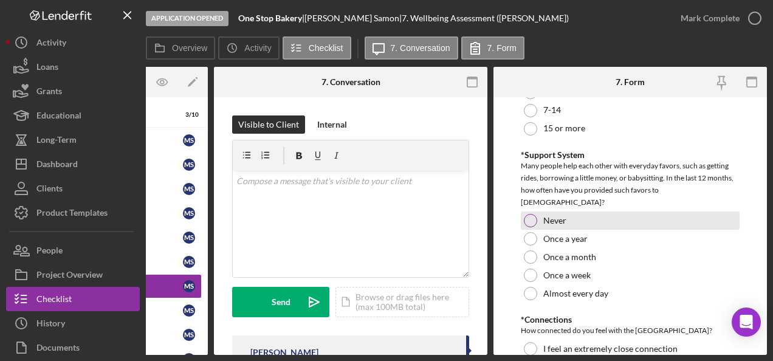
click at [548, 213] on div "Never" at bounding box center [630, 221] width 219 height 18
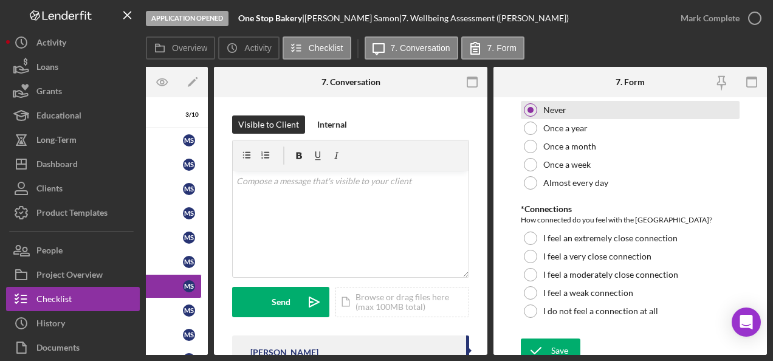
scroll to position [1306, 0]
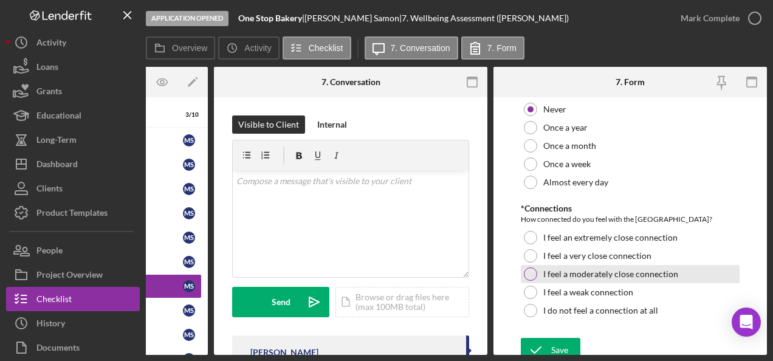
click at [635, 269] on label "I feel a moderately close connection" at bounding box center [611, 274] width 135 height 10
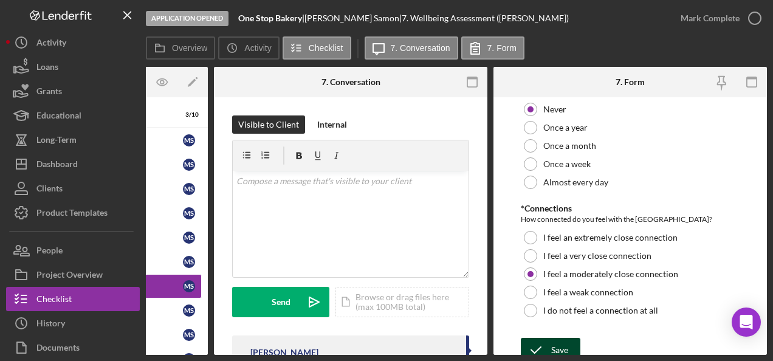
click at [562, 338] on div "Save" at bounding box center [559, 350] width 17 height 24
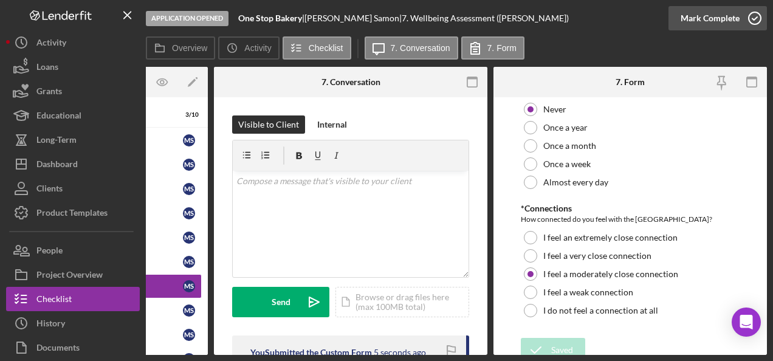
click at [751, 22] on circle "button" at bounding box center [755, 18] width 12 height 12
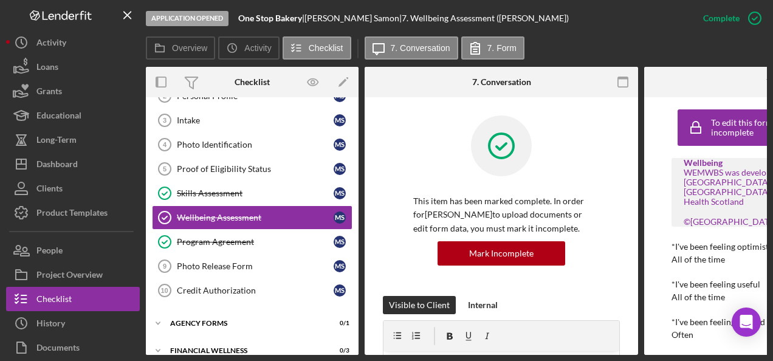
scroll to position [110, 0]
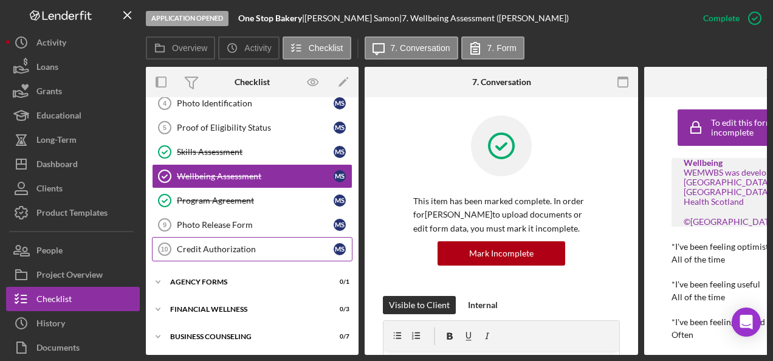
click at [257, 246] on div "Credit Authorization" at bounding box center [255, 249] width 157 height 10
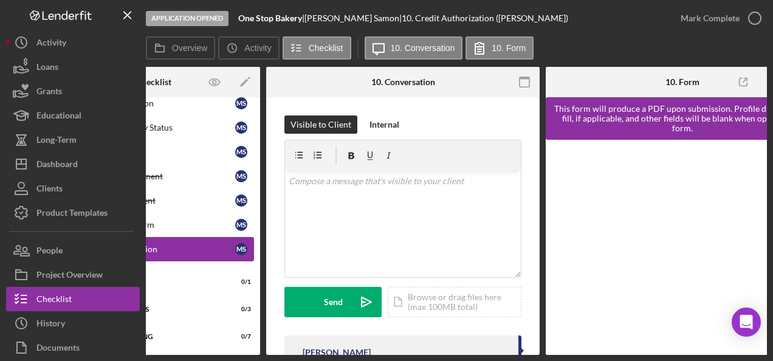
scroll to position [0, 151]
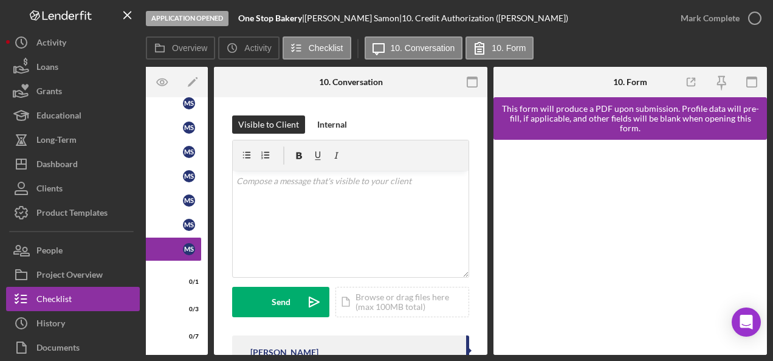
drag, startPoint x: 753, startPoint y: 260, endPoint x: 551, endPoint y: 13, distance: 318.4
drag, startPoint x: 551, startPoint y: 13, endPoint x: 274, endPoint y: 348, distance: 434.8
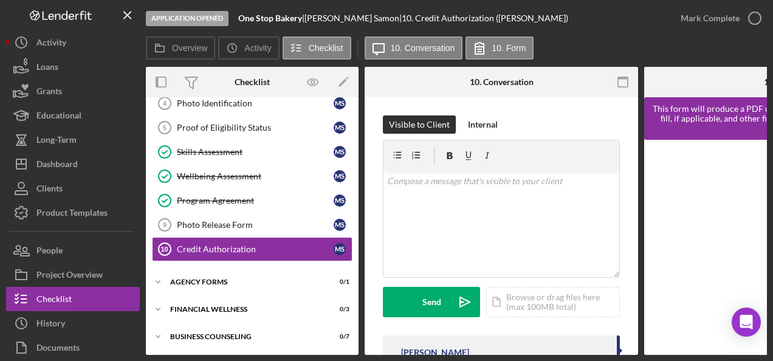
scroll to position [0, 5]
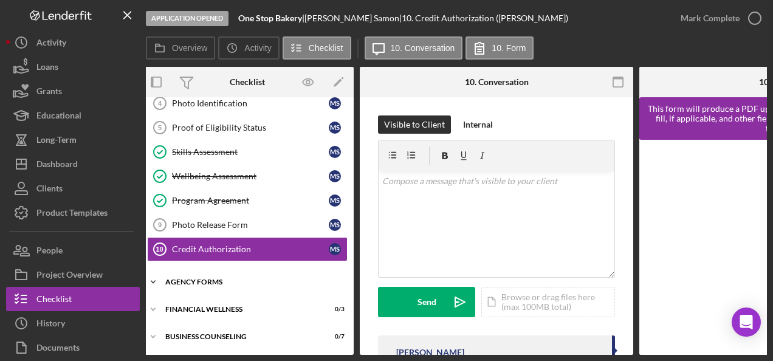
click at [216, 280] on div "Agency Forms" at bounding box center [251, 281] width 173 height 7
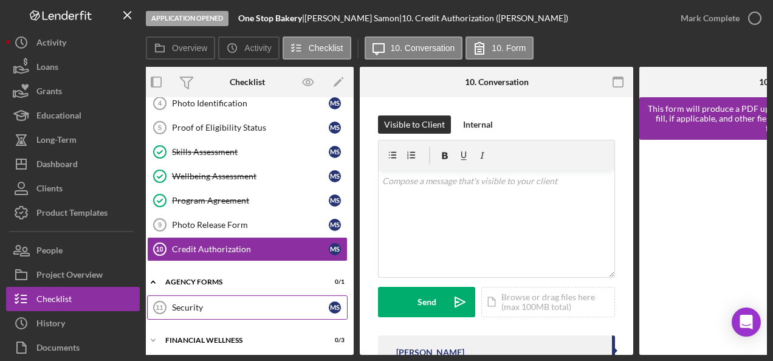
scroll to position [140, 0]
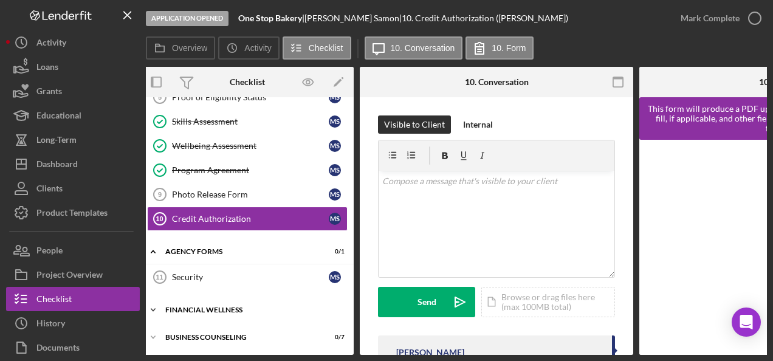
click at [246, 306] on div "Financial Wellness" at bounding box center [251, 309] width 173 height 7
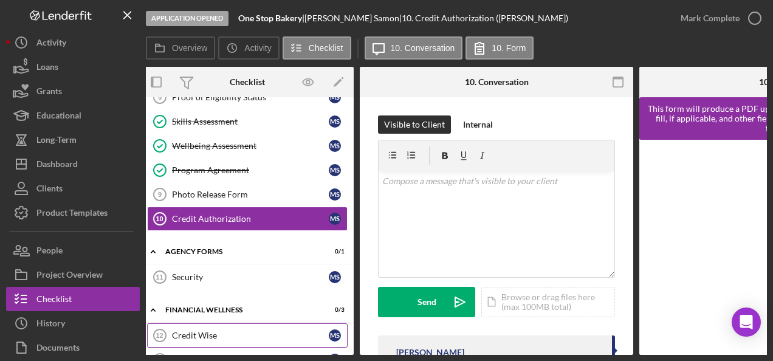
click at [244, 338] on link "Credit Wise 12 Credit Wise M S" at bounding box center [247, 335] width 201 height 24
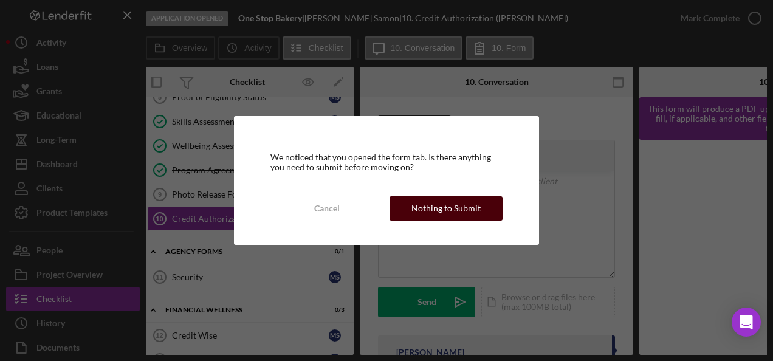
click at [449, 209] on div "Nothing to Submit" at bounding box center [446, 208] width 69 height 24
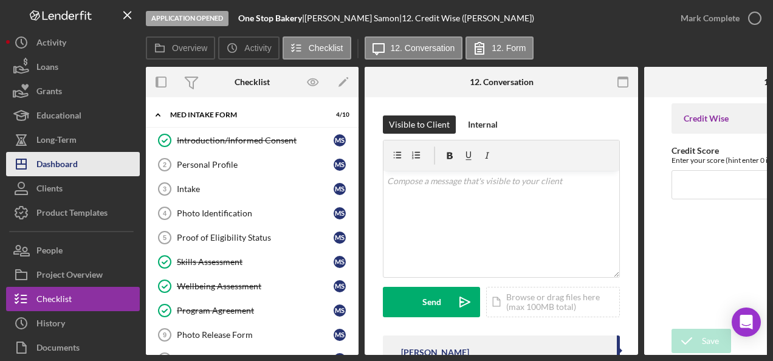
click at [67, 168] on div "Dashboard" at bounding box center [56, 165] width 41 height 27
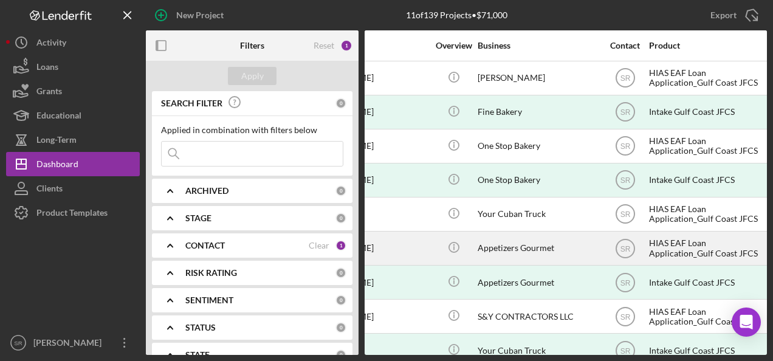
scroll to position [0, 224]
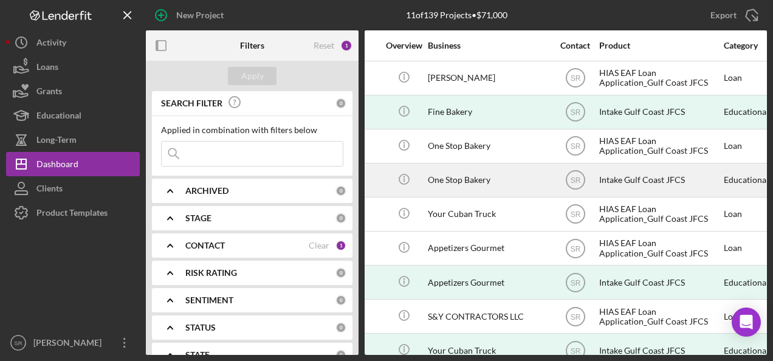
click at [633, 179] on div "Intake Gulf Coast JFCS" at bounding box center [660, 180] width 122 height 32
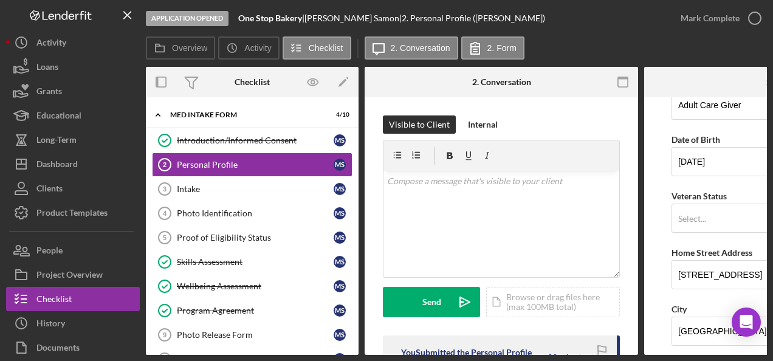
scroll to position [85, 0]
click at [697, 272] on input "[STREET_ADDRESS]" at bounding box center [781, 274] width 219 height 29
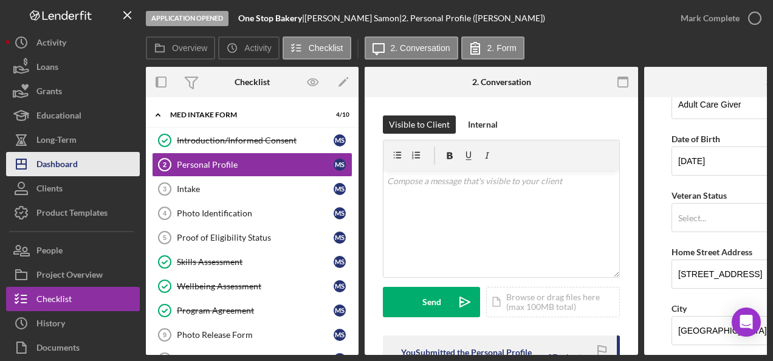
click at [85, 165] on button "Icon/Dashboard Dashboard" at bounding box center [73, 164] width 134 height 24
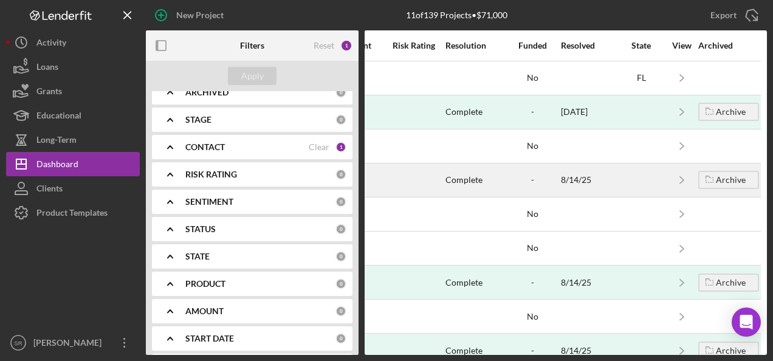
scroll to position [100, 0]
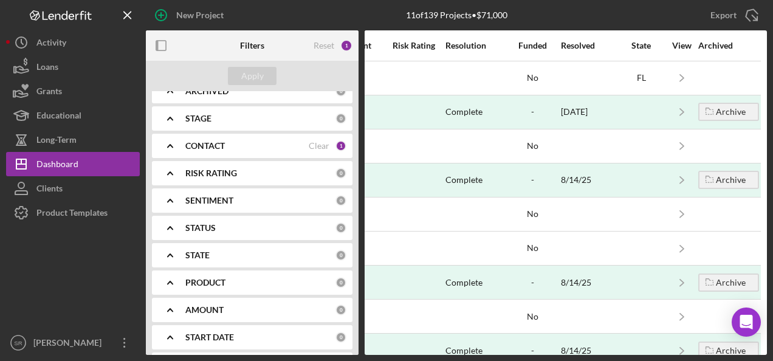
click at [209, 145] on b "CONTACT" at bounding box center [205, 146] width 40 height 10
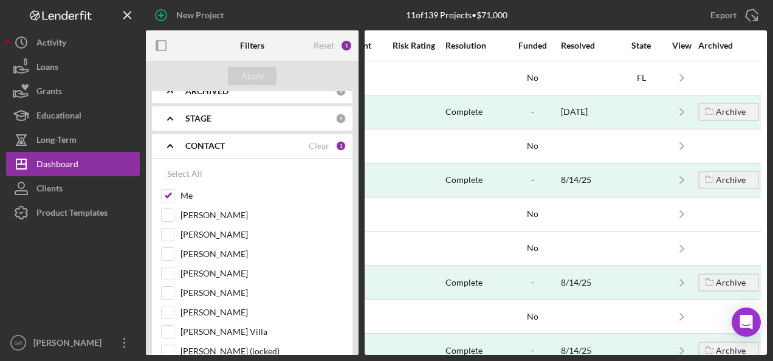
click at [209, 145] on b "CONTACT" at bounding box center [205, 146] width 40 height 10
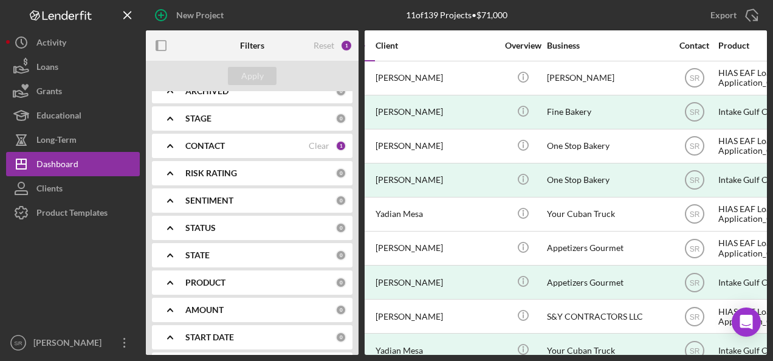
scroll to position [0, 98]
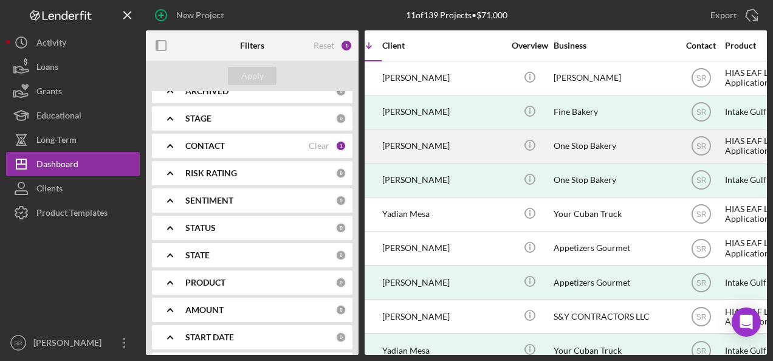
click at [452, 153] on div "[PERSON_NAME]" at bounding box center [443, 146] width 122 height 32
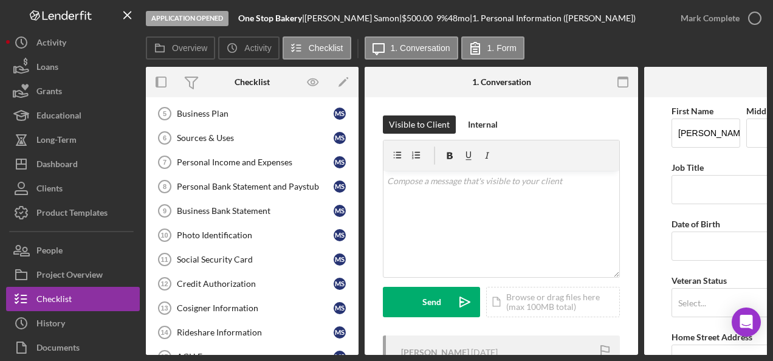
scroll to position [126, 0]
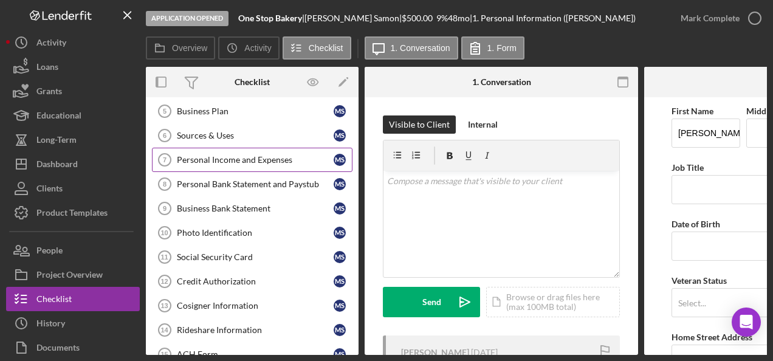
click at [251, 162] on div "Personal Income and Expenses" at bounding box center [255, 160] width 157 height 10
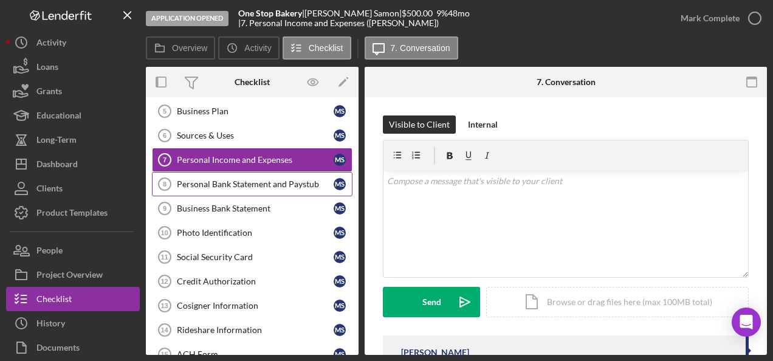
click at [260, 181] on div "Personal Bank Statement and Paystub" at bounding box center [255, 184] width 157 height 10
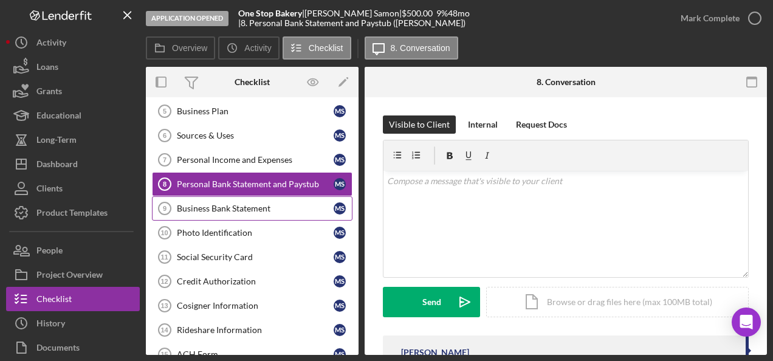
click at [244, 204] on div "Business Bank Statement" at bounding box center [255, 209] width 157 height 10
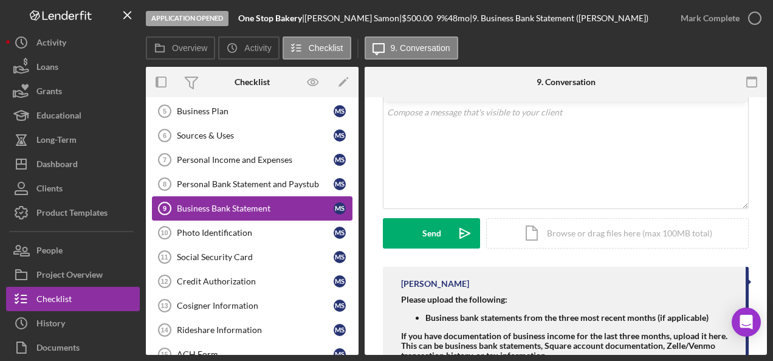
scroll to position [113, 0]
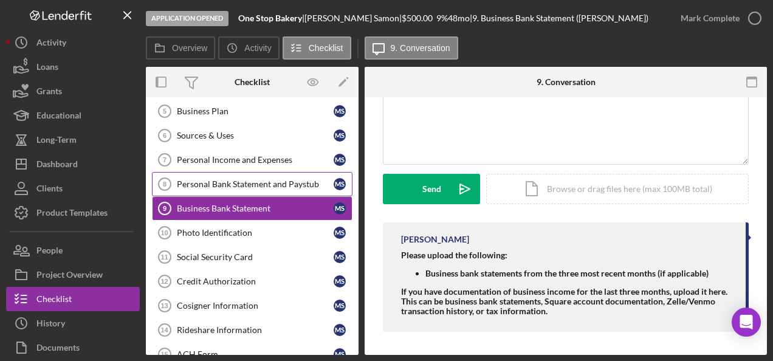
click at [227, 184] on div "Personal Bank Statement and Paystub" at bounding box center [255, 184] width 157 height 10
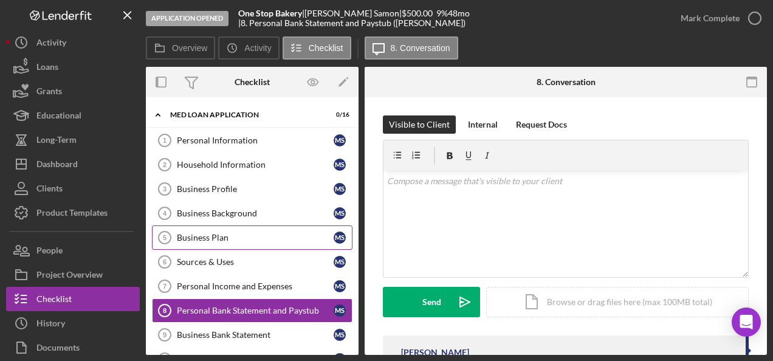
click at [235, 226] on link "Business Plan 5 Business Plan M S" at bounding box center [252, 238] width 201 height 24
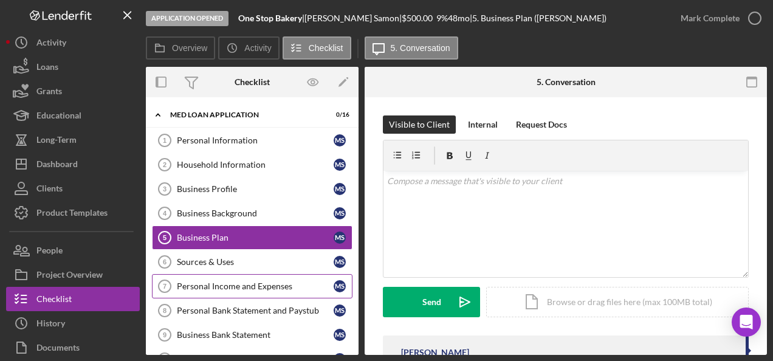
click at [245, 288] on div "Personal Income and Expenses" at bounding box center [255, 286] width 157 height 10
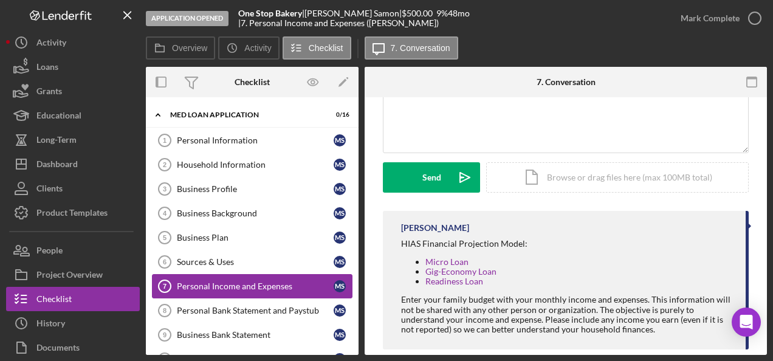
scroll to position [143, 0]
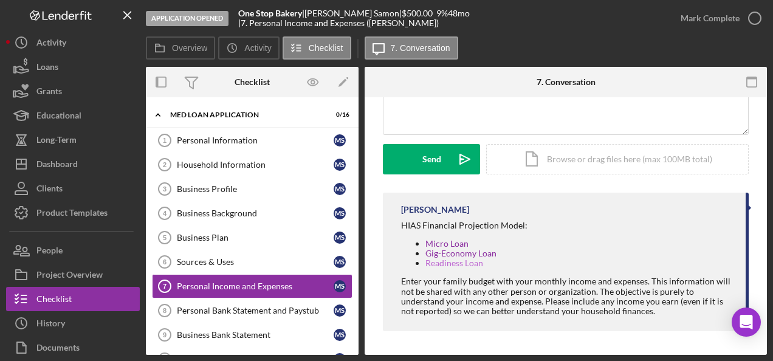
click at [452, 259] on link "Readiness Loan" at bounding box center [455, 263] width 58 height 10
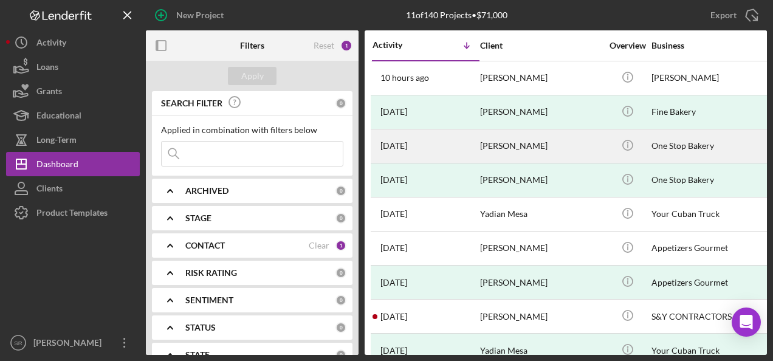
click at [689, 146] on div "One Stop Bakery" at bounding box center [713, 146] width 122 height 32
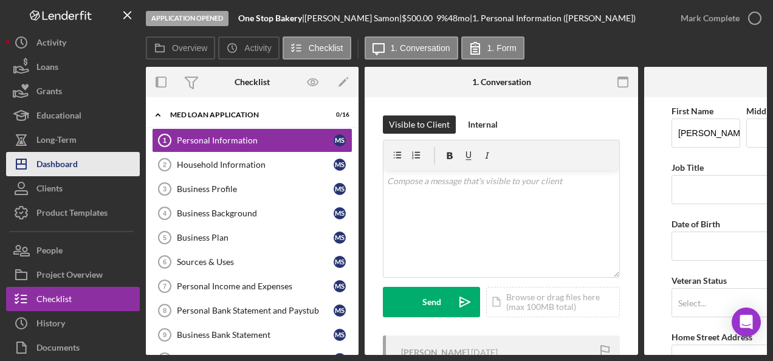
click at [82, 167] on button "Icon/Dashboard Dashboard" at bounding box center [73, 164] width 134 height 24
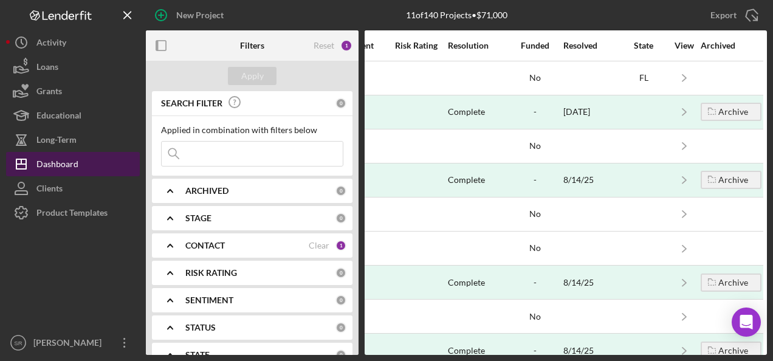
scroll to position [0, 1060]
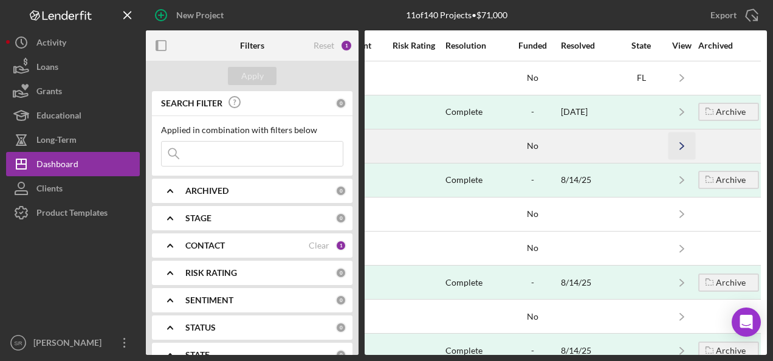
click at [680, 145] on polyline "button" at bounding box center [682, 146] width 4 height 7
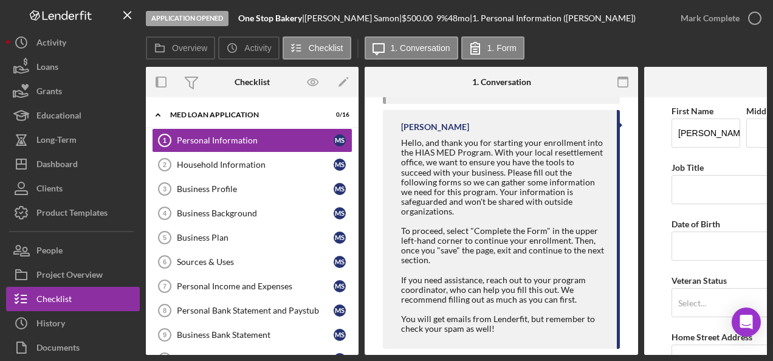
scroll to position [303, 0]
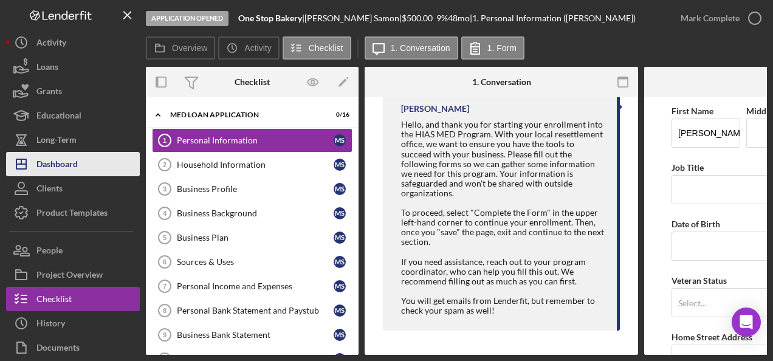
click at [85, 167] on button "Icon/Dashboard Dashboard" at bounding box center [73, 164] width 134 height 24
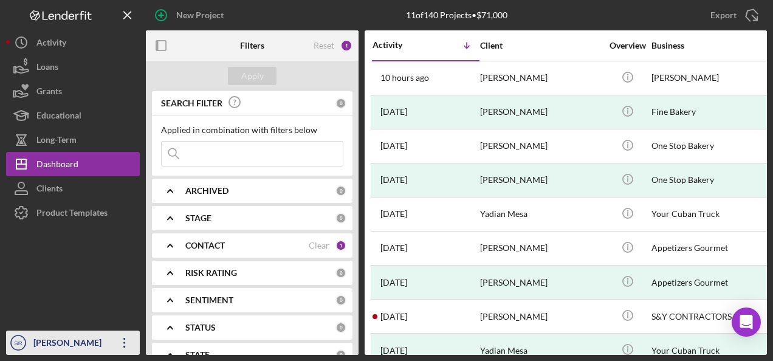
click at [121, 350] on icon "Icon/Overflow" at bounding box center [124, 343] width 30 height 30
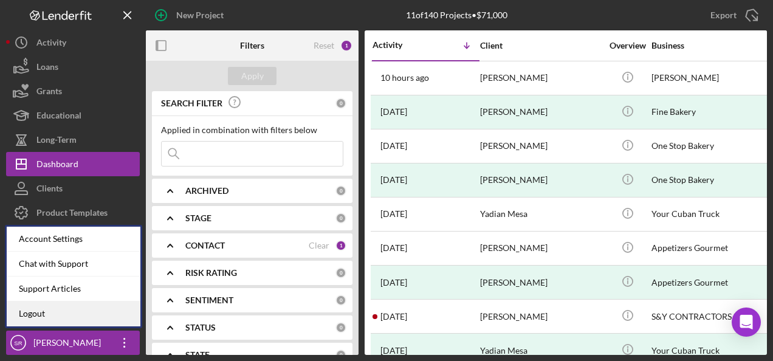
click at [56, 315] on link "Logout" at bounding box center [74, 314] width 134 height 25
